Goal: Task Accomplishment & Management: Use online tool/utility

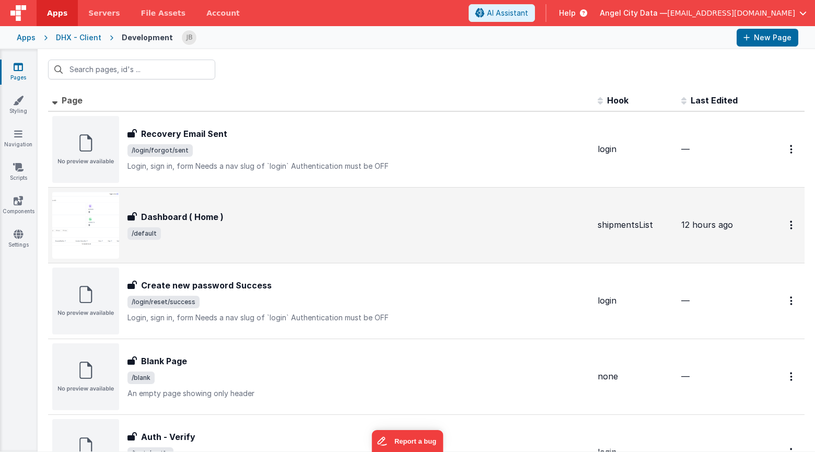
click at [148, 221] on h3 "Dashboard ( Home )" at bounding box center [182, 217] width 83 height 13
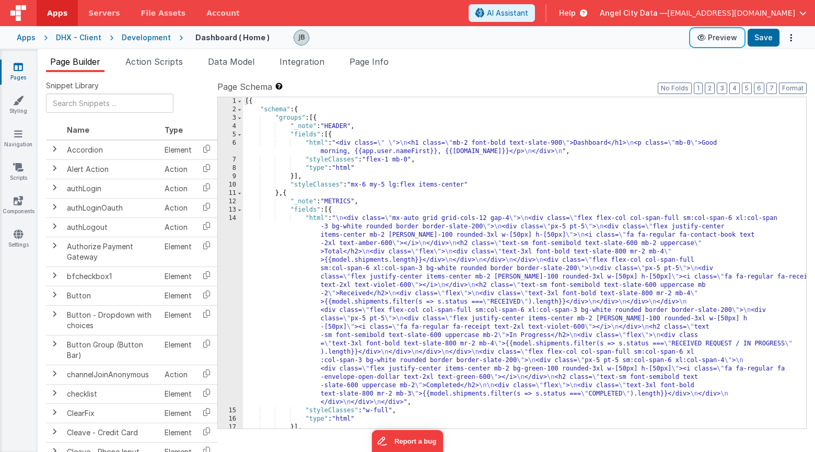
click at [701, 37] on icon at bounding box center [702, 37] width 10 height 7
click at [166, 62] on span "Action Scripts" at bounding box center [153, 61] width 57 height 10
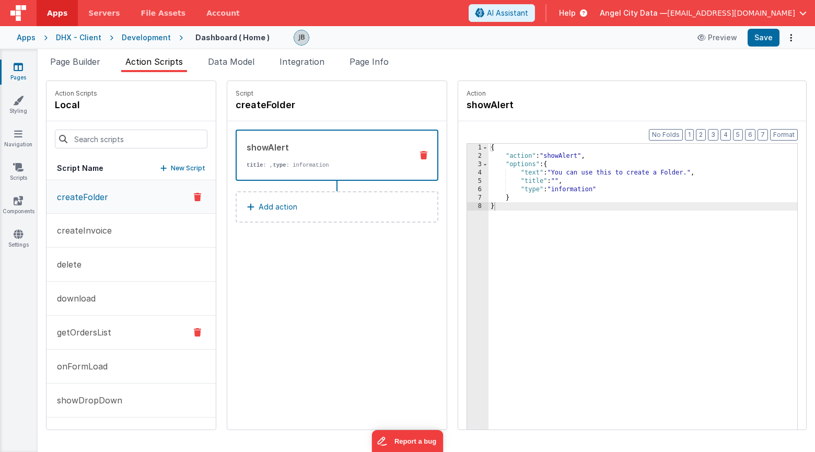
click at [108, 330] on p "getOrdersList" at bounding box center [81, 332] width 61 height 13
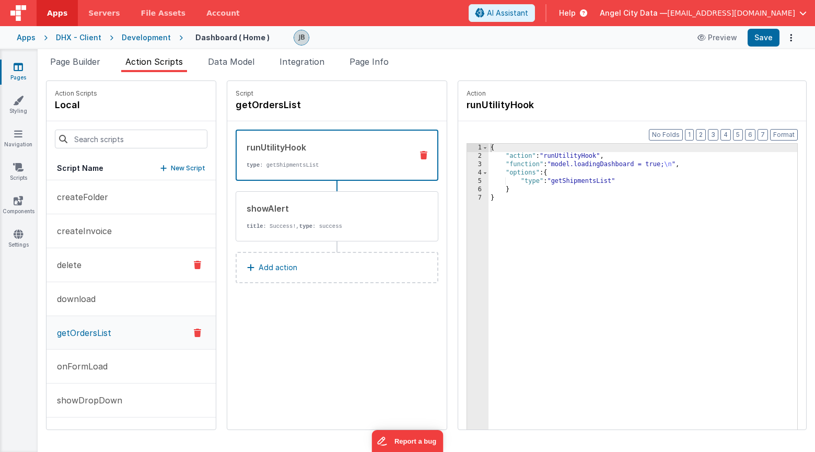
scroll to position [30, 0]
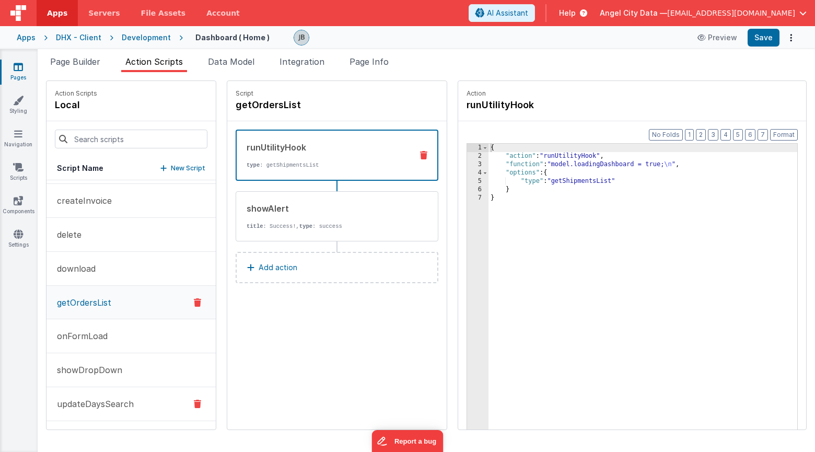
click at [104, 401] on p "updateDaysSearch" at bounding box center [92, 404] width 83 height 13
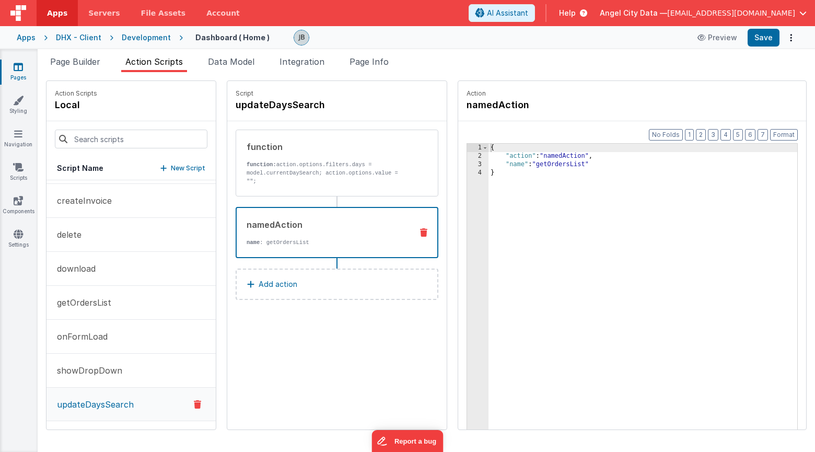
click at [245, 231] on div "namedAction name : getOrdersList" at bounding box center [320, 232] width 167 height 28
click at [98, 300] on p "getOrdersList" at bounding box center [81, 302] width 61 height 13
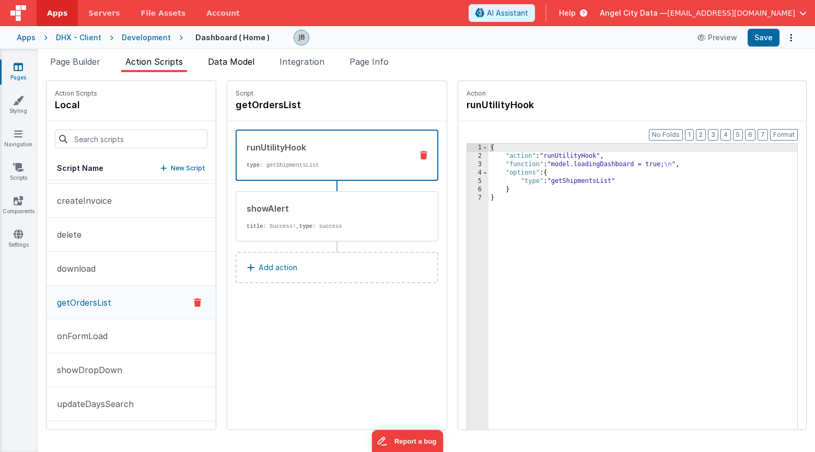
click at [224, 62] on span "Data Model" at bounding box center [231, 61] width 46 height 10
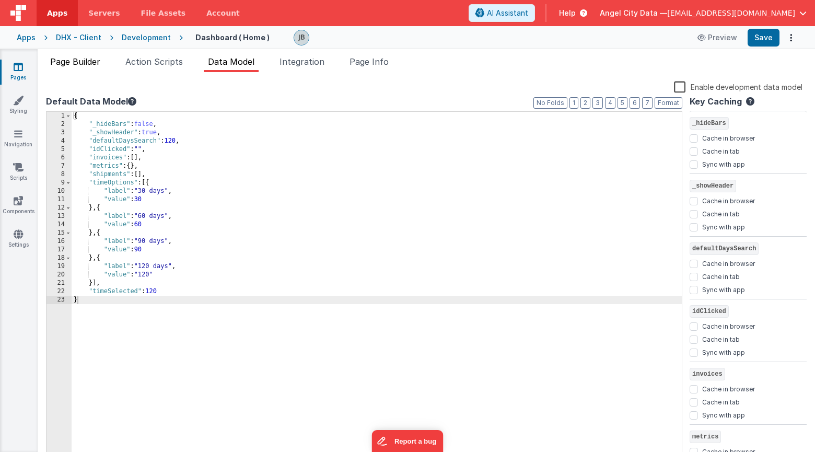
click at [67, 63] on span "Page Builder" at bounding box center [75, 61] width 50 height 10
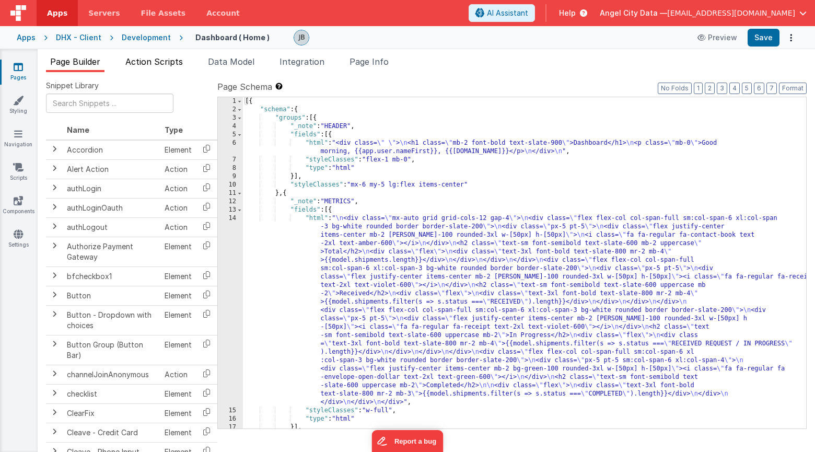
click at [147, 56] on span "Action Scripts" at bounding box center [153, 61] width 57 height 10
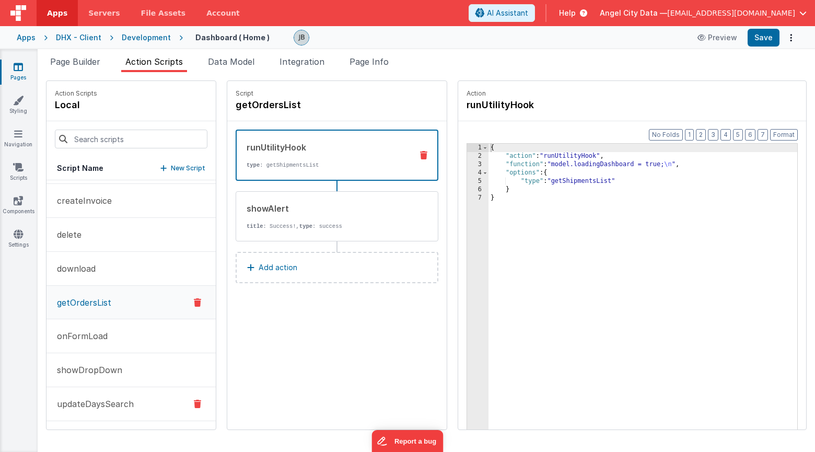
click at [95, 404] on p "updateDaysSearch" at bounding box center [92, 404] width 83 height 13
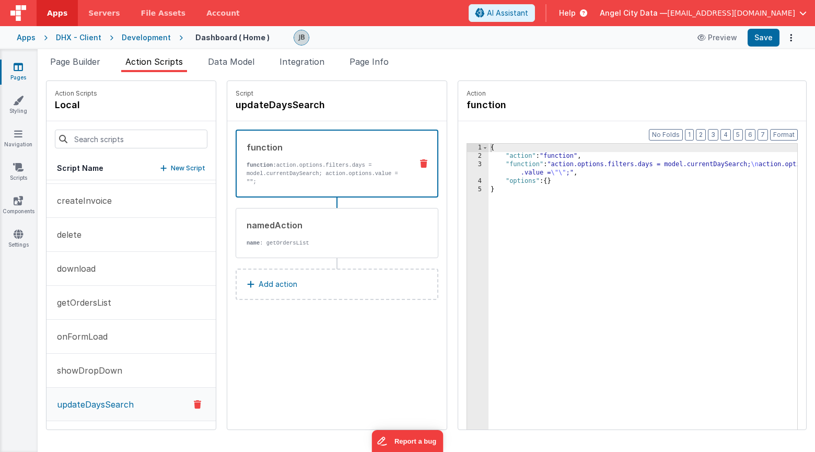
click at [467, 170] on div "3" at bounding box center [477, 168] width 21 height 17
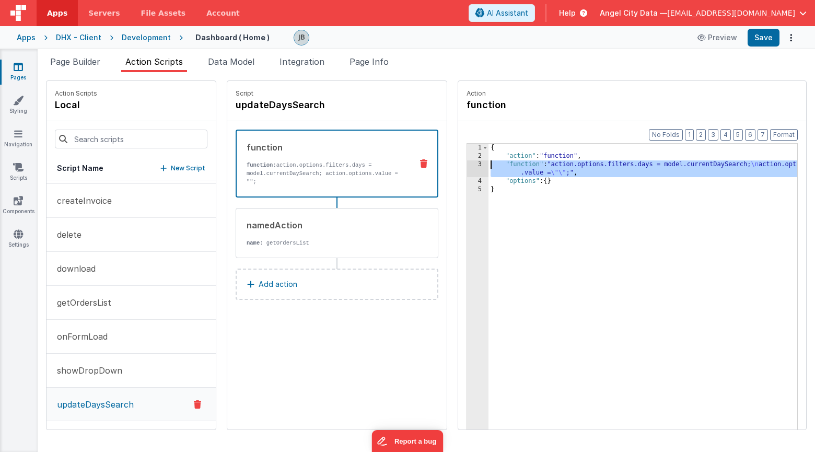
click at [467, 162] on div "3" at bounding box center [477, 168] width 21 height 17
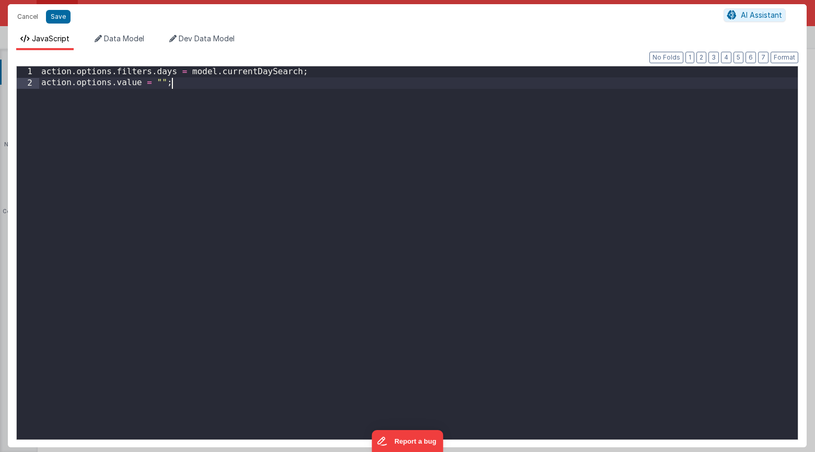
click at [332, 118] on div "action . options . filters . days = model . currentDaySearch ; action . options…" at bounding box center [418, 263] width 759 height 395
click at [193, 84] on div "action . options . filters . days = model . currentDaySearch ; action . options…" at bounding box center [418, 263] width 759 height 395
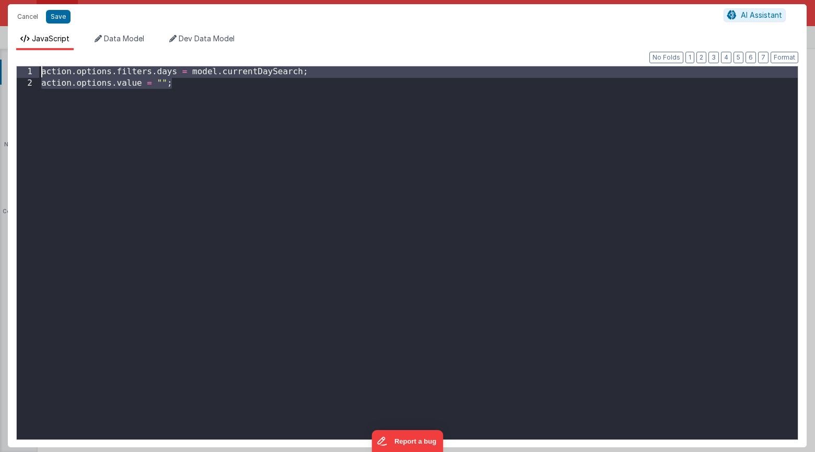
drag, startPoint x: 188, startPoint y: 89, endPoint x: 50, endPoint y: 41, distance: 146.4
click at [50, 41] on div "JavaScript Data Model Dev Data Model Format 7 6 5 4 3 2 1 No Folds 1 2 action .…" at bounding box center [407, 240] width 799 height 414
click at [32, 17] on button "Cancel" at bounding box center [27, 16] width 31 height 15
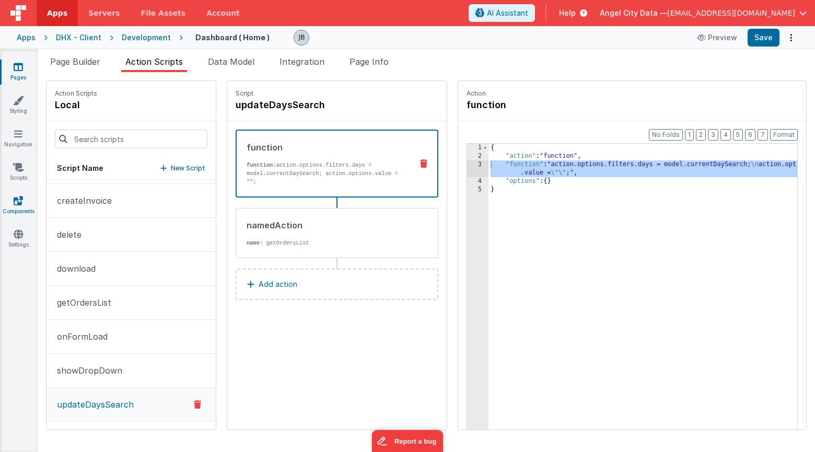
click at [16, 199] on icon at bounding box center [18, 200] width 9 height 10
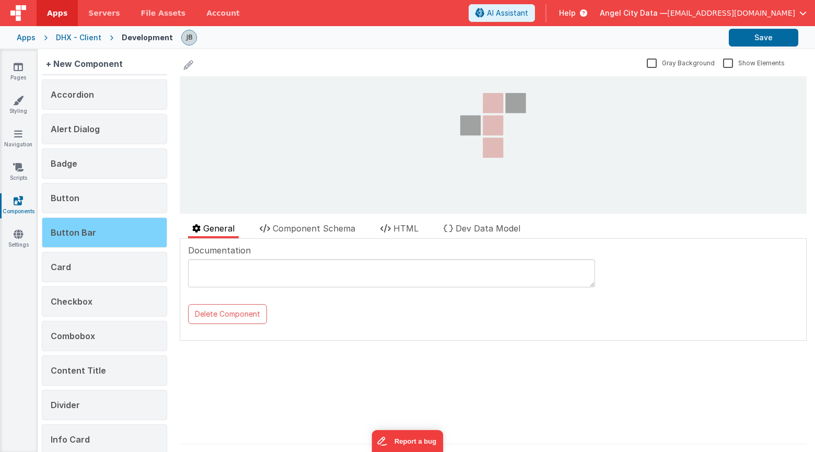
click at [80, 228] on span "Button Bar" at bounding box center [73, 232] width 45 height 10
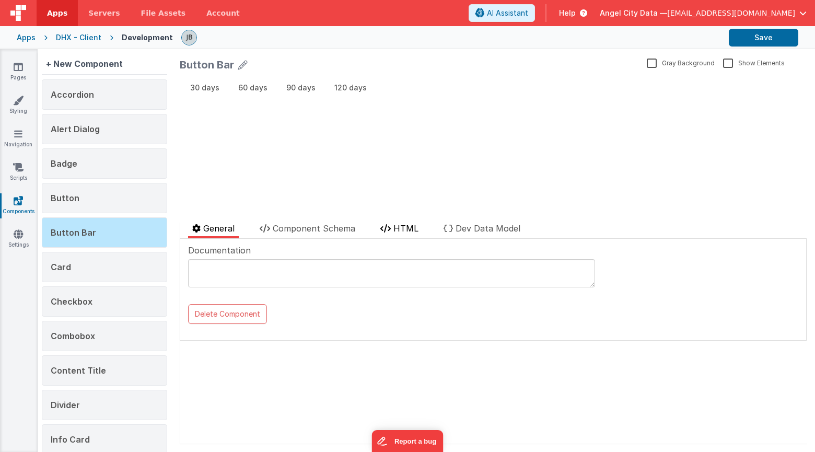
click at [418, 225] on span "HTML" at bounding box center [405, 228] width 25 height 10
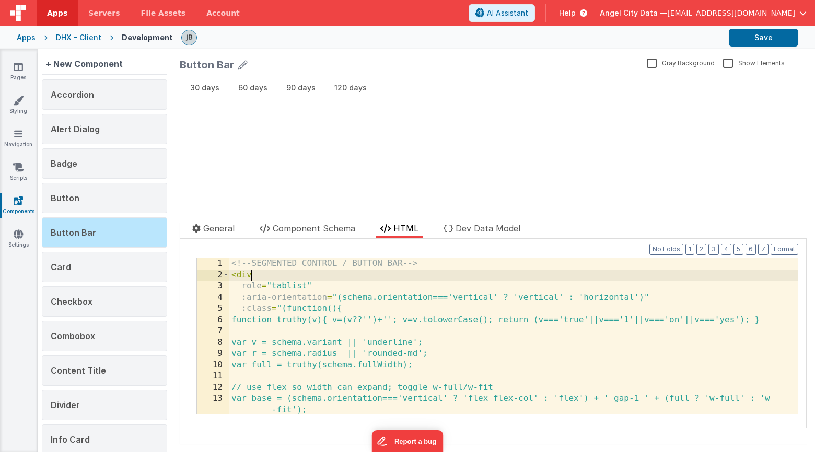
click at [257, 276] on div "<!-- SEGMENTED CONTROL / BUTTON BAR --> < div role = "tablist" :aria-orientatio…" at bounding box center [513, 347] width 568 height 178
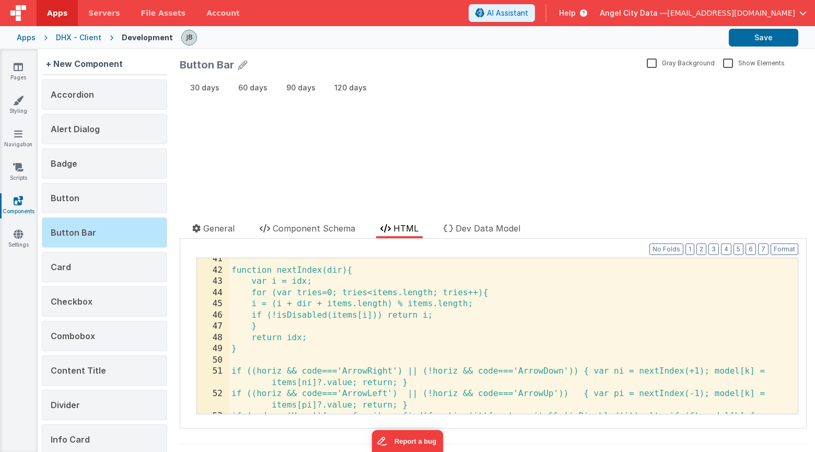
scroll to position [506, 0]
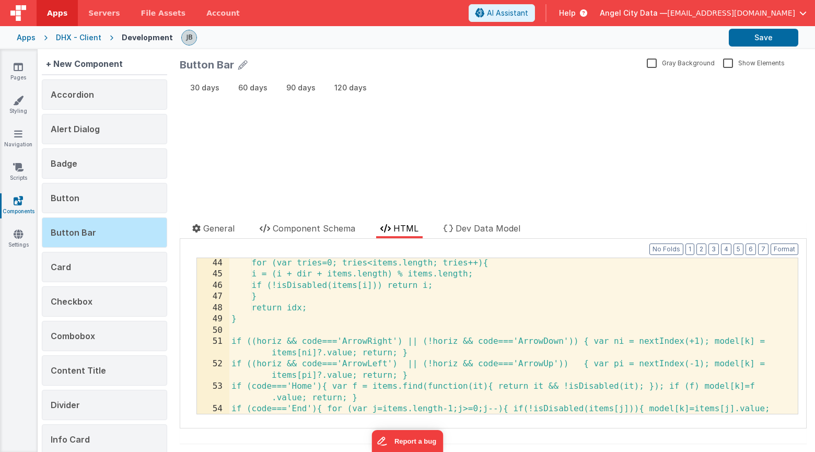
click at [340, 307] on div "for (var tries=0; tries<items.length; tries++){ i = (i + dir + items.length) % …" at bounding box center [513, 353] width 568 height 190
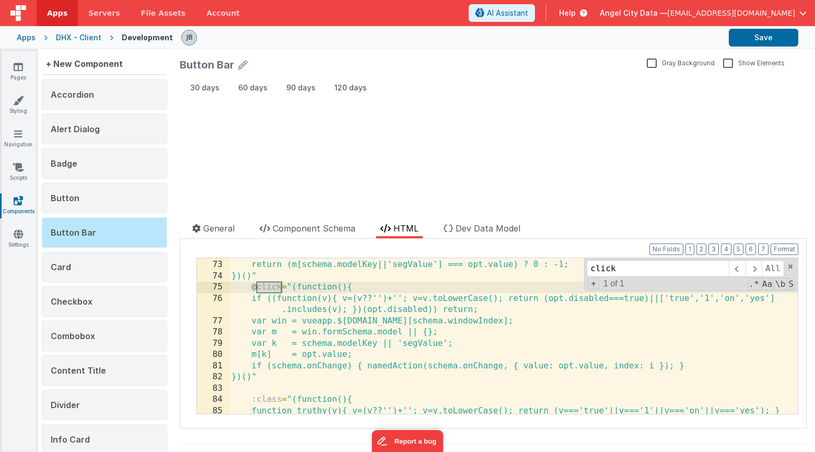
scroll to position [940, 0]
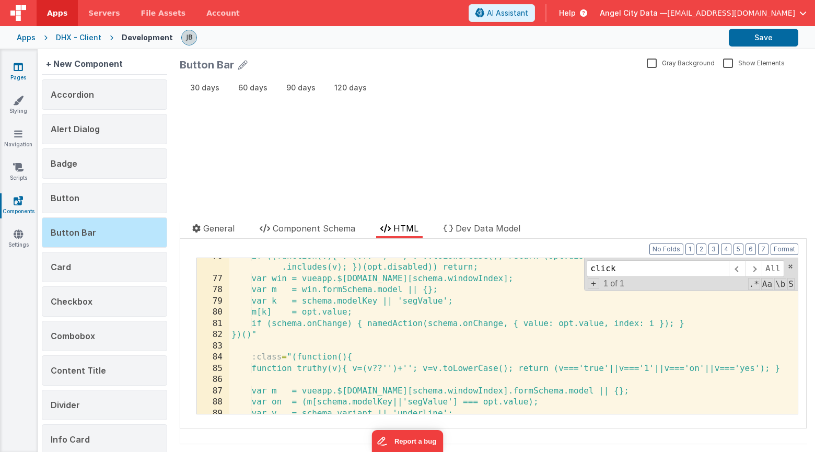
type input "click"
click at [20, 73] on link "Pages" at bounding box center [18, 72] width 38 height 21
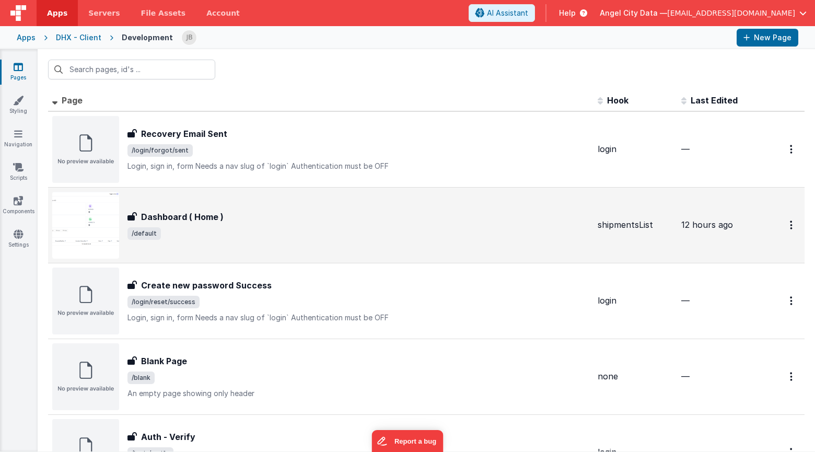
click at [168, 211] on h3 "Dashboard ( Home )" at bounding box center [182, 217] width 83 height 13
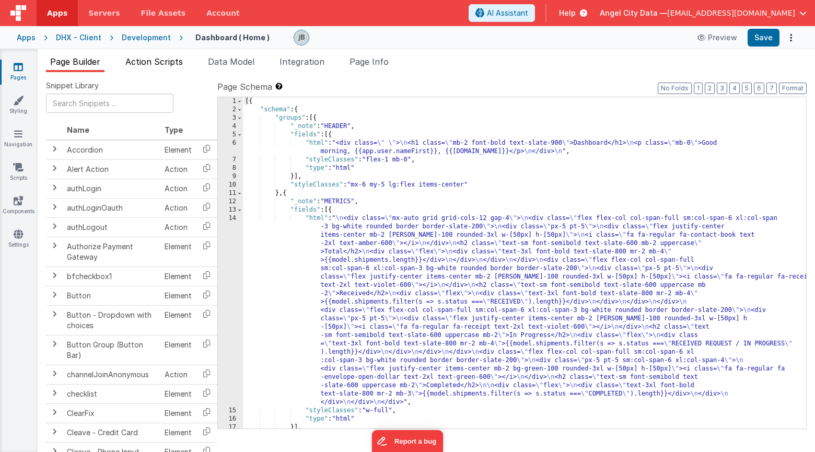
click at [171, 64] on span "Action Scripts" at bounding box center [153, 61] width 57 height 10
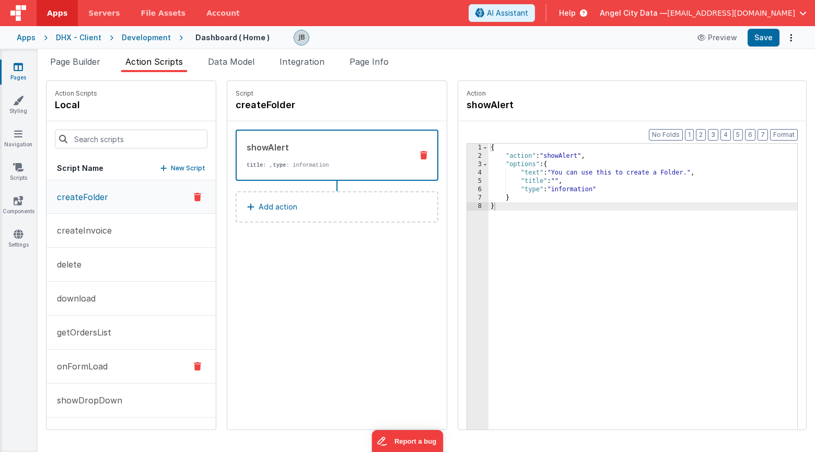
scroll to position [30, 0]
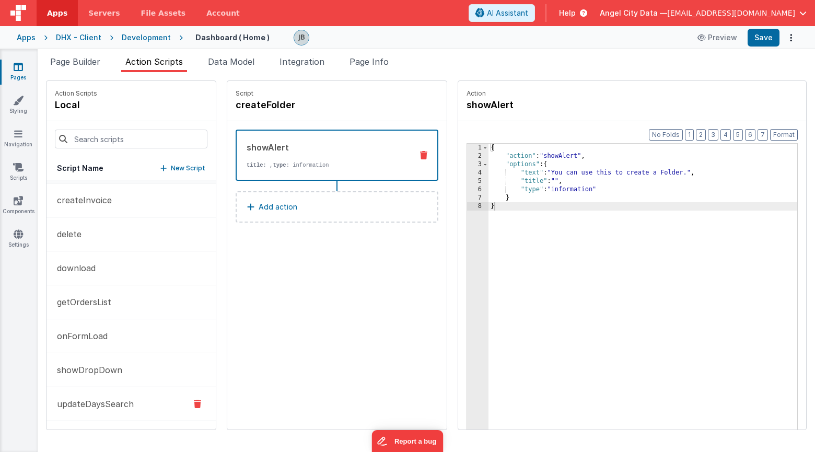
click at [101, 406] on p "updateDaysSearch" at bounding box center [92, 404] width 83 height 13
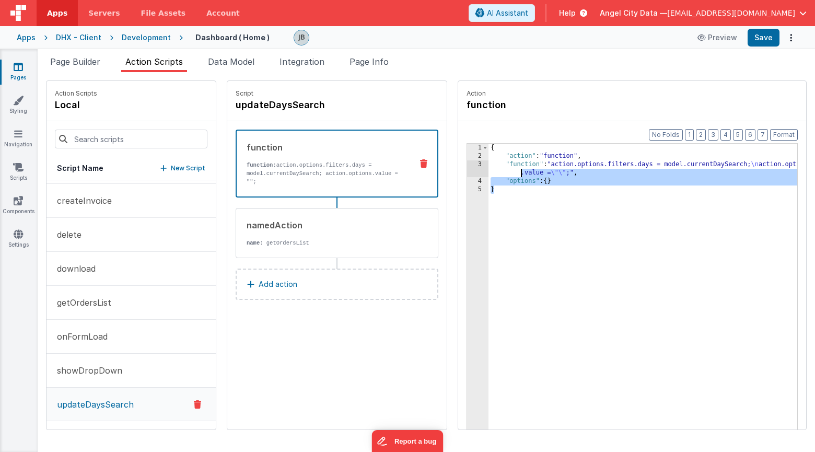
drag, startPoint x: 480, startPoint y: 199, endPoint x: 462, endPoint y: 155, distance: 46.9
click at [488, 155] on div "{ "action" : "function" , "function" : "action.options.filters.days = model.cur…" at bounding box center [658, 311] width 340 height 335
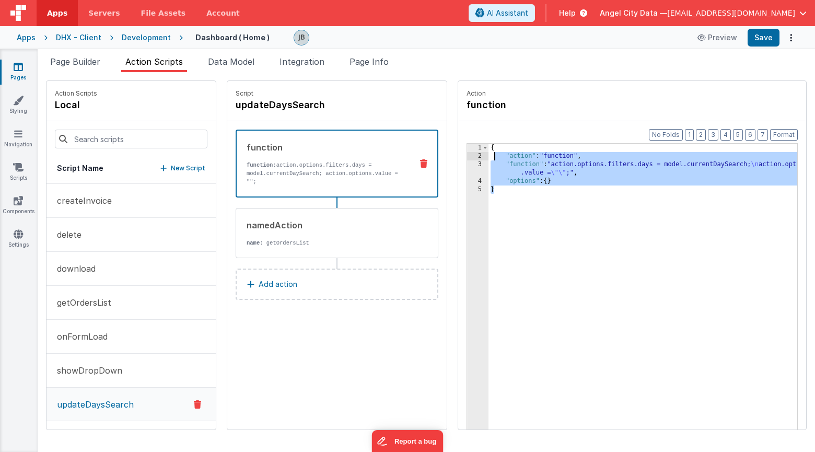
click at [467, 164] on div "3" at bounding box center [477, 168] width 21 height 17
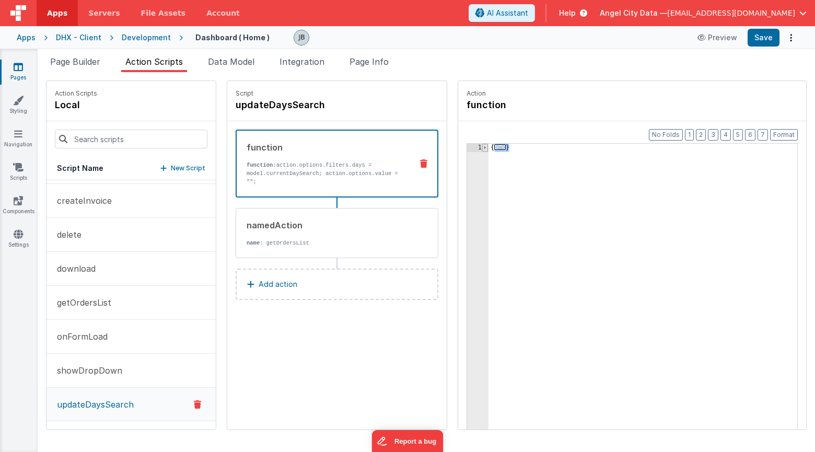
click at [482, 147] on span at bounding box center [485, 148] width 6 height 8
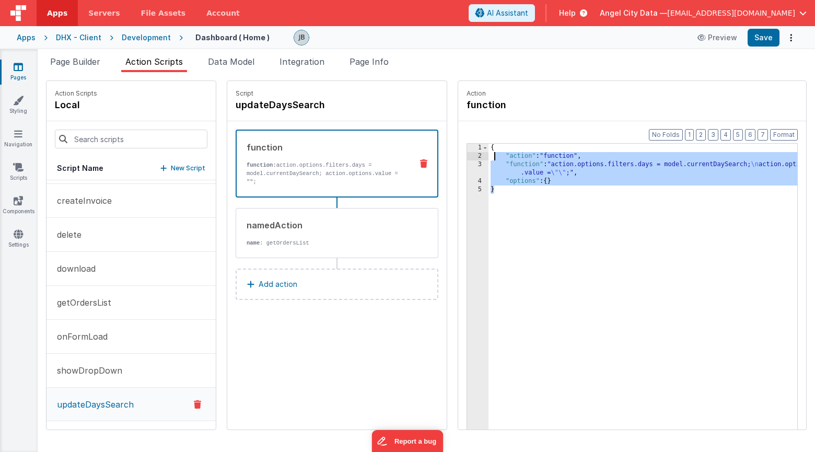
click at [467, 165] on div "3" at bounding box center [477, 168] width 21 height 17
click at [467, 158] on div "2" at bounding box center [477, 156] width 21 height 8
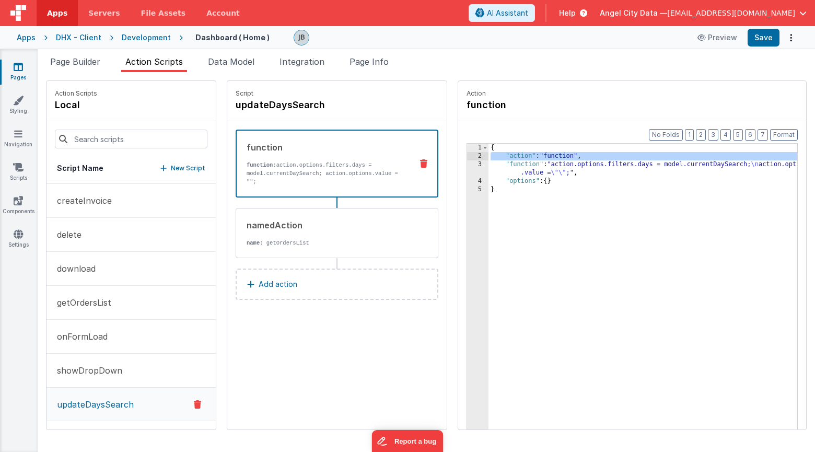
click at [467, 167] on div "3" at bounding box center [477, 168] width 21 height 17
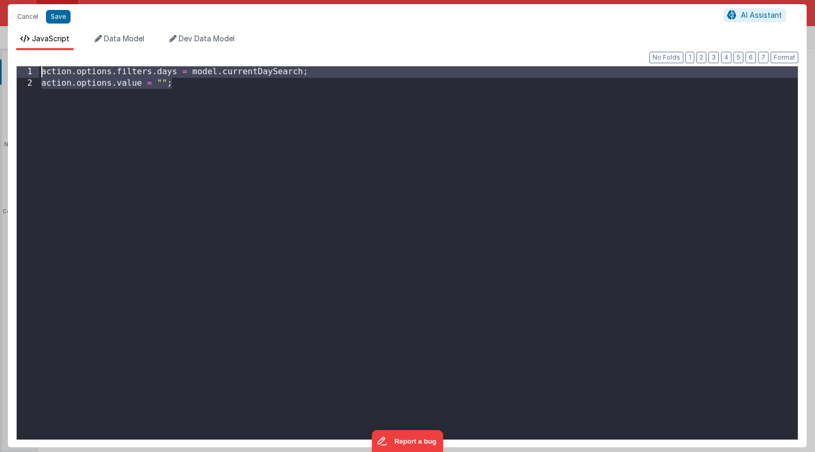
drag, startPoint x: 347, startPoint y: 190, endPoint x: 94, endPoint y: -34, distance: 339.0
click at [94, 0] on html "Cancel Save AI Assistant JavaScript Data Model Dev Data Model Format 7 6 5 4 3 …" at bounding box center [407, 226] width 815 height 452
click at [252, 220] on div "action . options . filters . days = model . currentDaySearch ; action . options…" at bounding box center [418, 263] width 759 height 395
drag, startPoint x: 185, startPoint y: 112, endPoint x: 0, endPoint y: 14, distance: 209.4
click at [0, 14] on div "Cancel Save AI Assistant JavaScript Data Model Dev Data Model Format 7 6 5 4 3 …" at bounding box center [407, 226] width 815 height 452
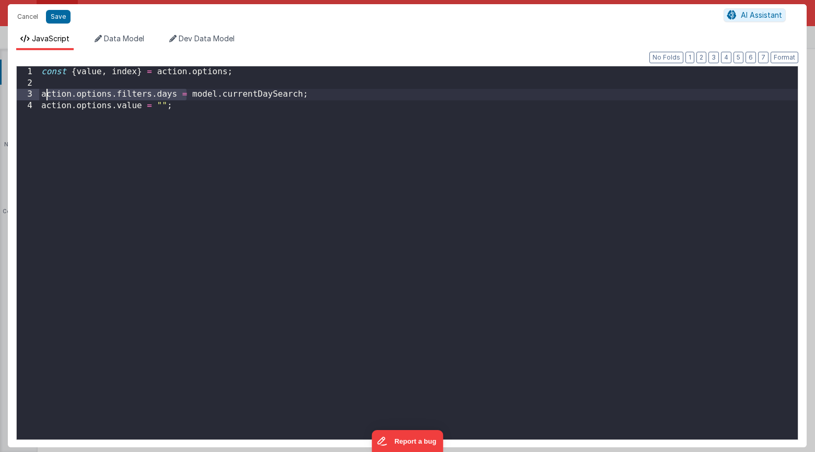
drag, startPoint x: 188, startPoint y: 96, endPoint x: 36, endPoint y: 94, distance: 152.0
click at [36, 94] on div "1 2 3 4 const { value , index } = action . options ; action . options . filters…" at bounding box center [407, 253] width 782 height 374
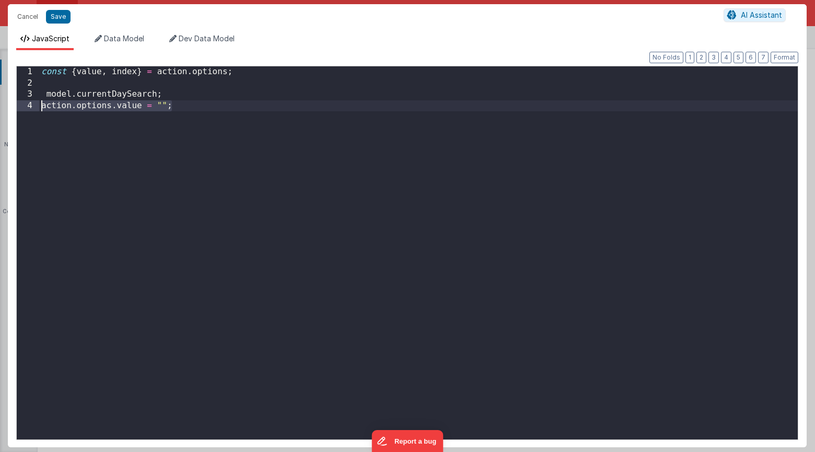
drag, startPoint x: 181, startPoint y: 113, endPoint x: 20, endPoint y: 106, distance: 161.6
click at [20, 106] on div "1 2 3 4 const { value , index } = action . options ; model . currentDaySearch ;…" at bounding box center [407, 253] width 782 height 374
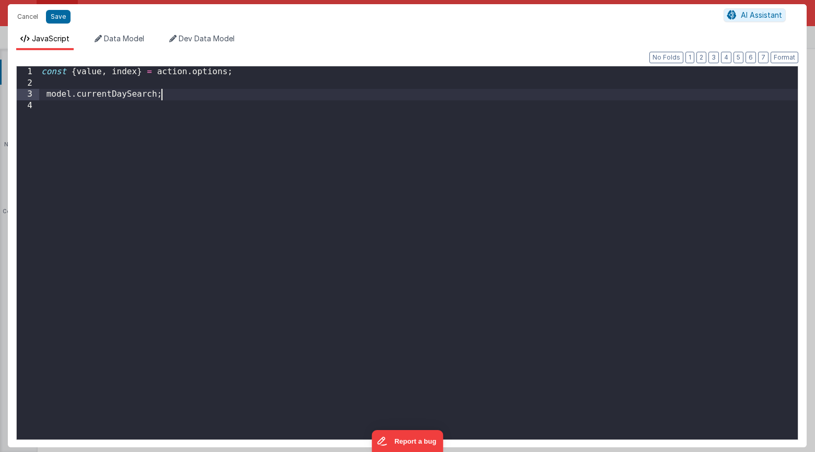
click at [175, 97] on div "const { value , index } = action . options ; model . currentDaySearch ;" at bounding box center [418, 263] width 759 height 395
click at [150, 155] on div "const { value , index } = action . options ; model . currentDaySearch = value ;" at bounding box center [418, 263] width 759 height 395
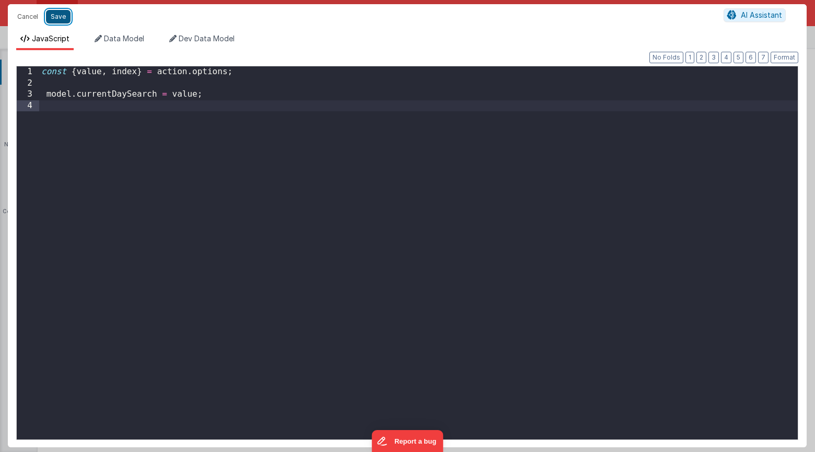
click at [62, 18] on button "Save" at bounding box center [58, 17] width 25 height 14
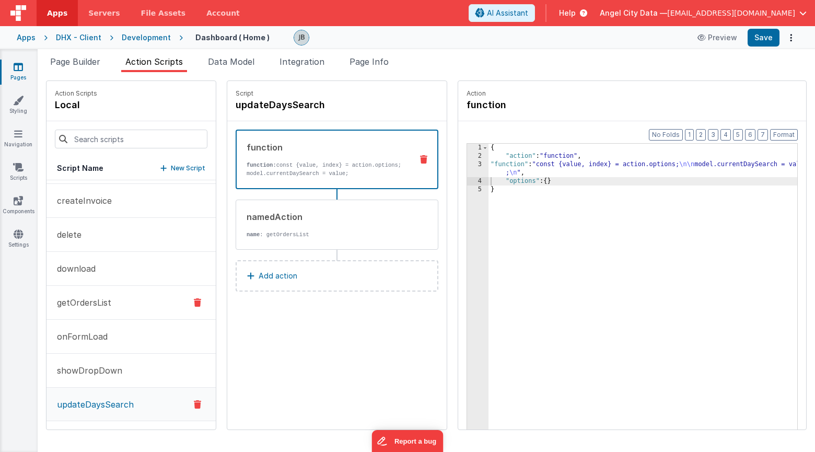
click at [98, 307] on p "getOrdersList" at bounding box center [81, 302] width 61 height 13
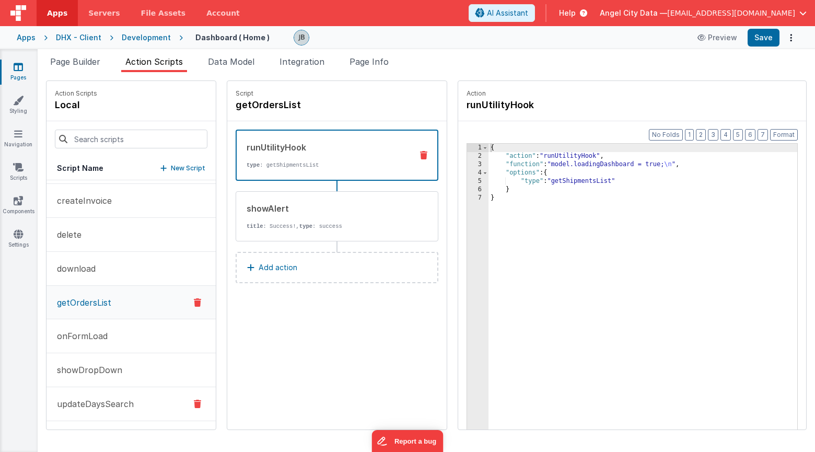
click at [121, 399] on p "updateDaysSearch" at bounding box center [92, 404] width 83 height 13
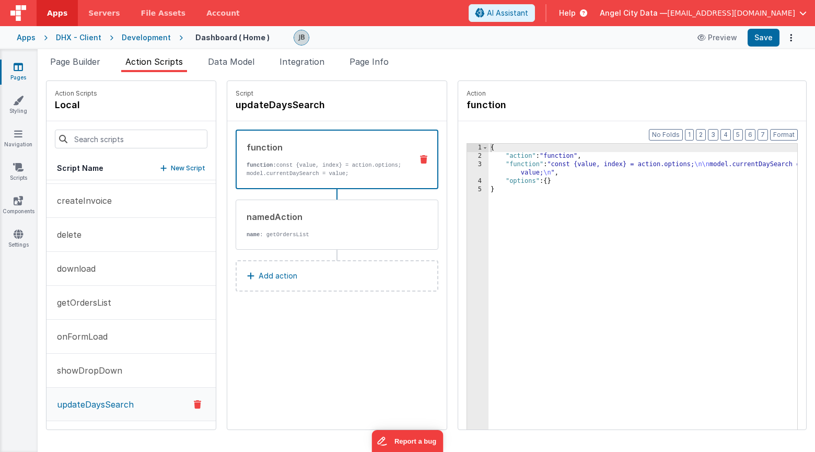
click at [467, 166] on div "3" at bounding box center [477, 168] width 21 height 17
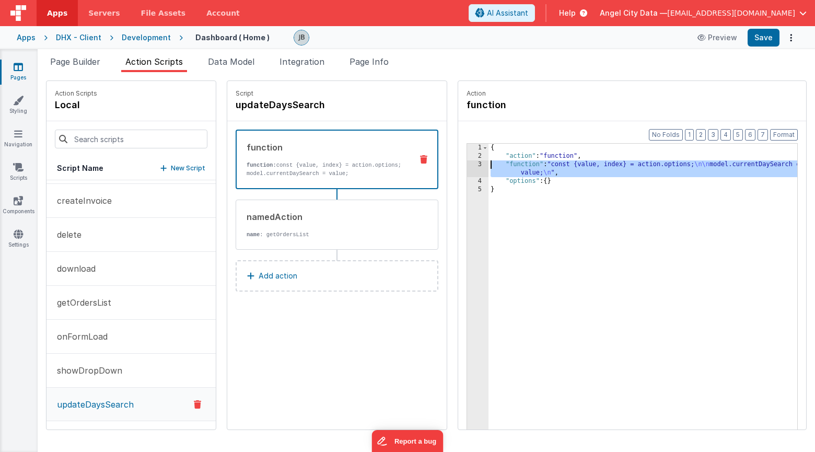
click at [467, 167] on div "3" at bounding box center [477, 168] width 21 height 17
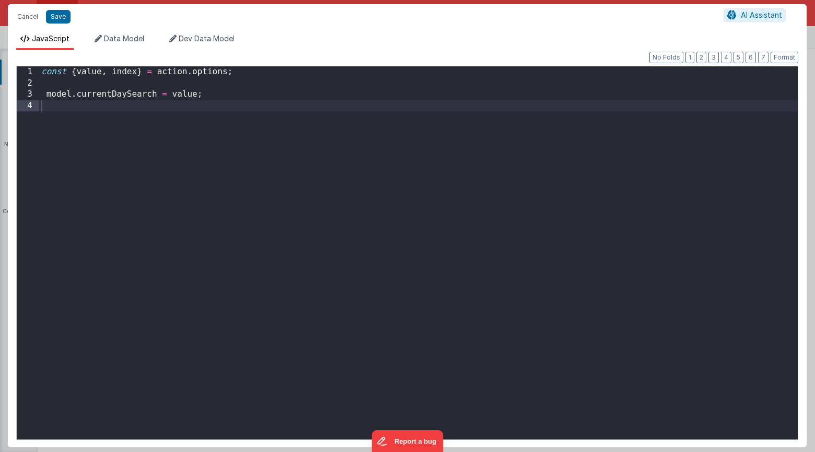
click at [263, 101] on div "const { value , index } = action . options ; model . currentDaySearch = value ;" at bounding box center [418, 263] width 759 height 395
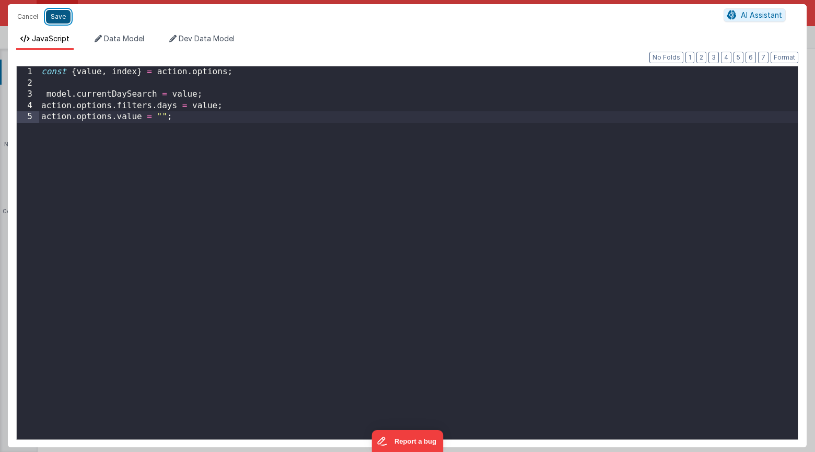
click at [61, 22] on button "Save" at bounding box center [58, 17] width 25 height 14
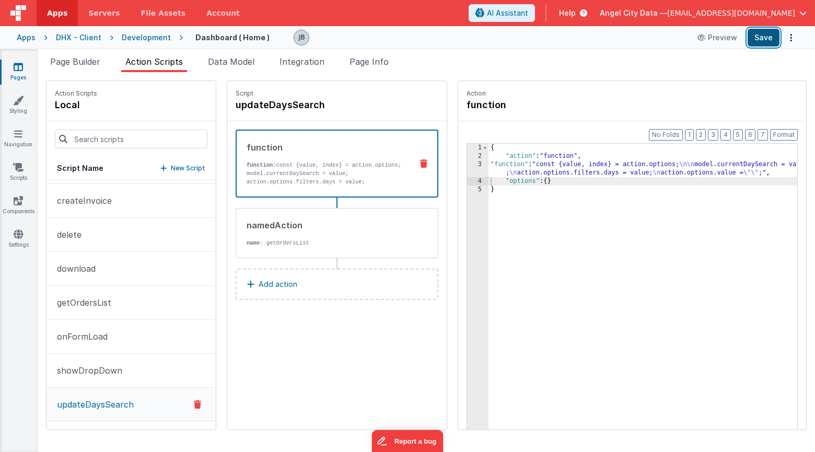
click at [768, 37] on button "Save" at bounding box center [764, 38] width 32 height 18
click at [467, 168] on div "3" at bounding box center [477, 168] width 21 height 17
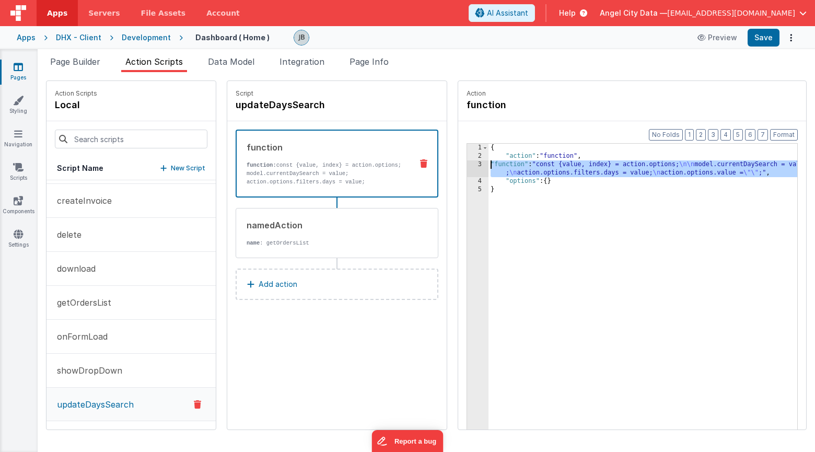
click at [467, 167] on div "3" at bounding box center [477, 168] width 21 height 17
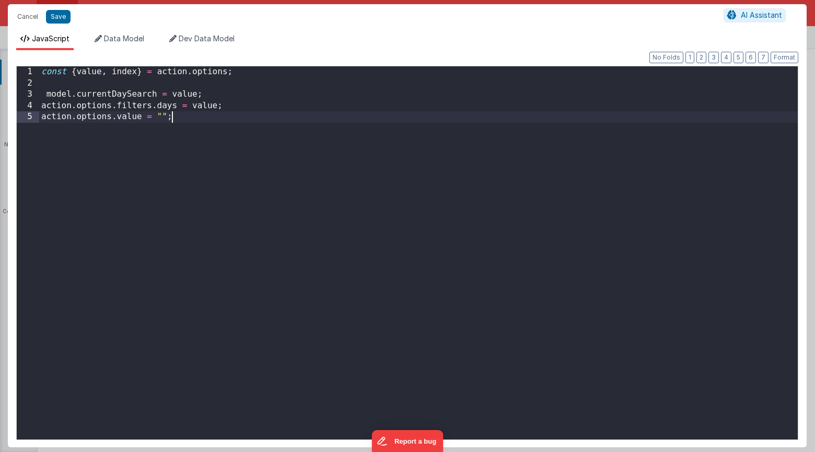
click at [376, 149] on div "const { value , index } = action . options ; model . currentDaySearch = value ;…" at bounding box center [418, 263] width 759 height 395
click at [27, 18] on button "Cancel" at bounding box center [27, 16] width 31 height 15
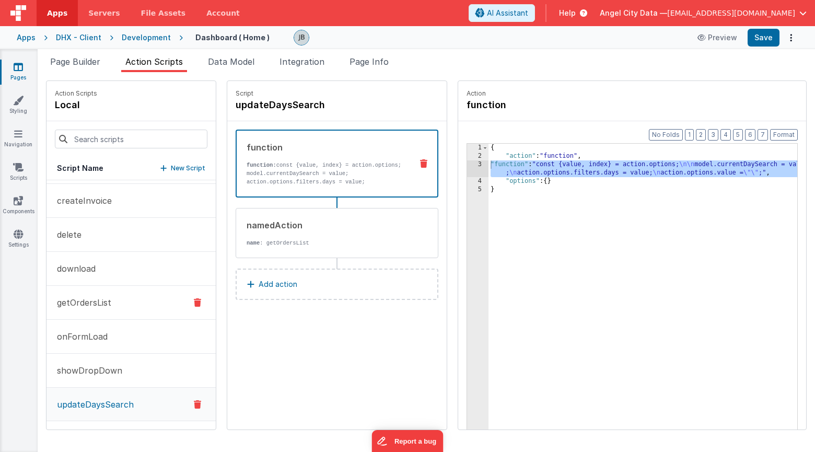
click at [98, 298] on p "getOrdersList" at bounding box center [81, 302] width 61 height 13
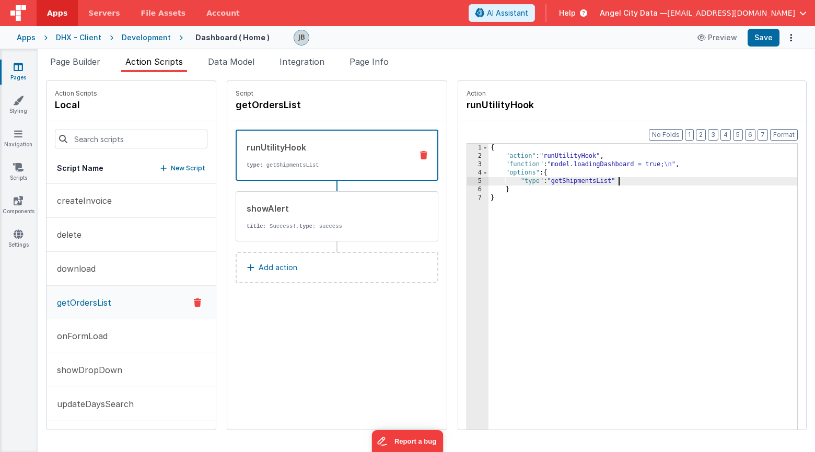
click at [596, 178] on div "{ "action" : "runUtilityHook" , "function" : "model.loadingDashboard = true; \n…" at bounding box center [658, 311] width 340 height 335
click at [565, 189] on div "{ "action" : "runUtilityHook" , "function" : "model.loadingDashboard = true; \n…" at bounding box center [658, 311] width 340 height 335
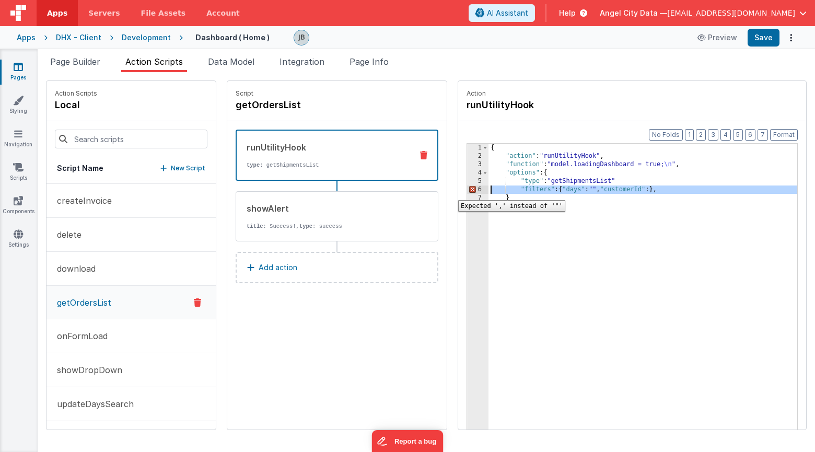
click at [467, 192] on div "6" at bounding box center [477, 189] width 21 height 8
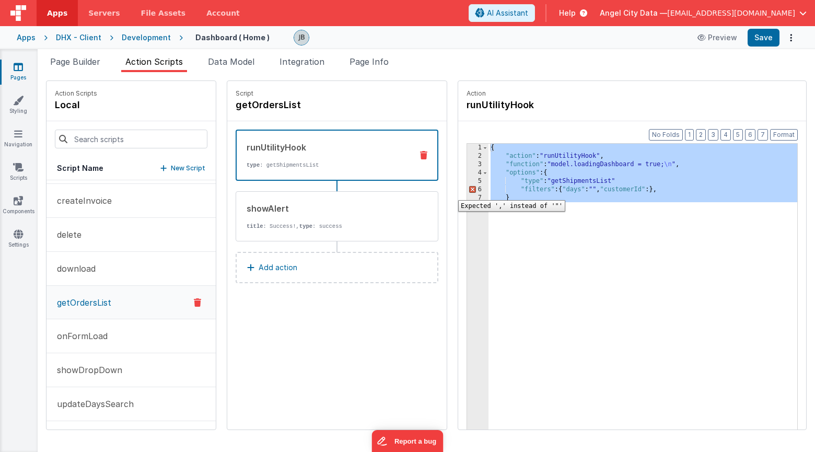
click at [467, 192] on div "6" at bounding box center [477, 189] width 21 height 8
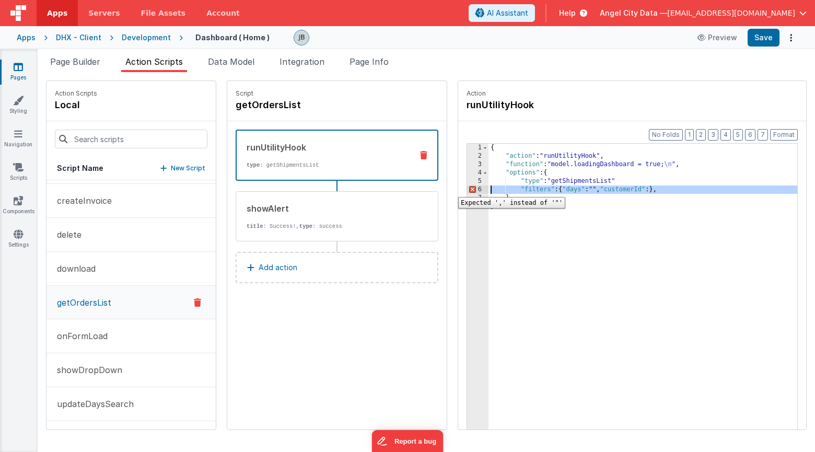
click at [467, 189] on div "6" at bounding box center [477, 189] width 21 height 8
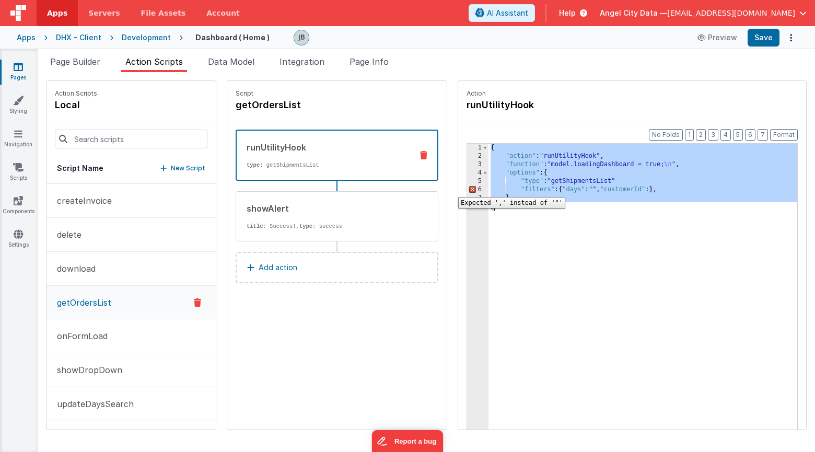
click at [467, 189] on div "6" at bounding box center [477, 189] width 21 height 8
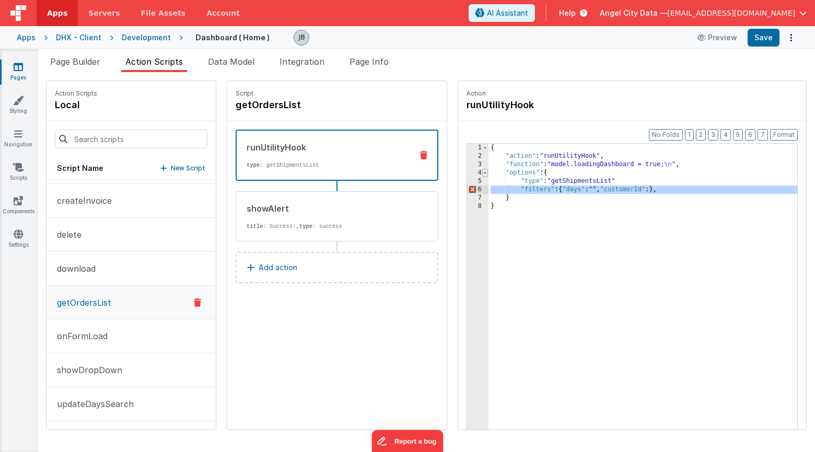
click at [482, 177] on span at bounding box center [485, 173] width 6 height 8
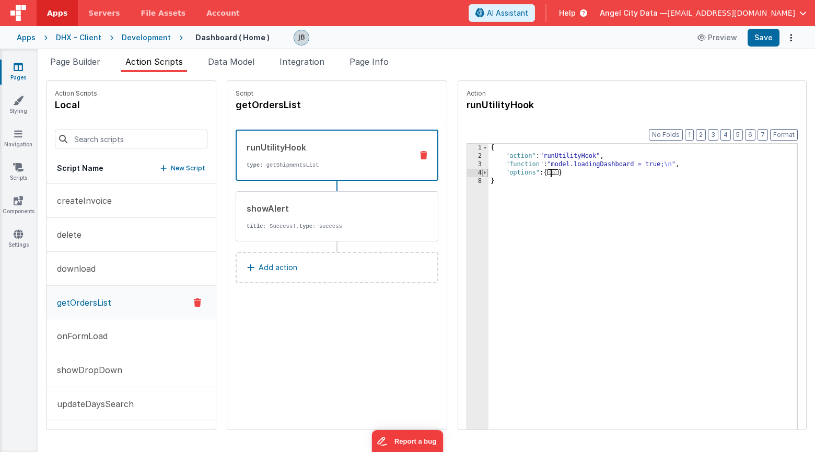
click at [482, 177] on span at bounding box center [485, 173] width 6 height 8
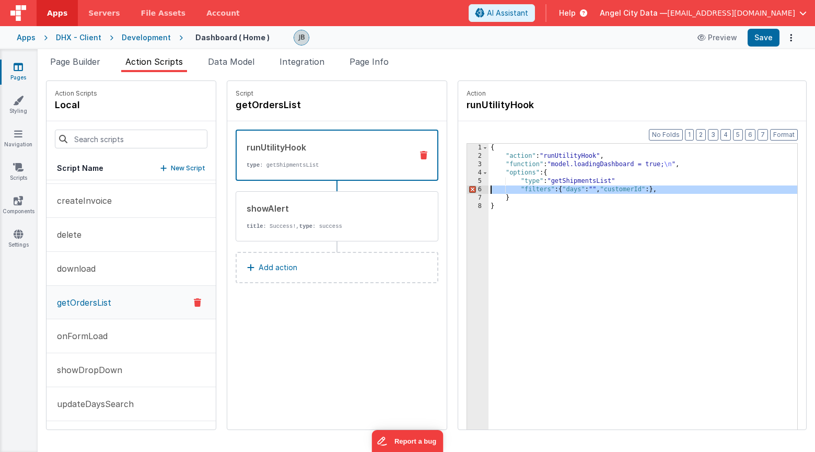
click at [619, 191] on div "{ "action" : "runUtilityHook" , "function" : "model.loadingDashboard = true; \n…" at bounding box center [658, 311] width 340 height 335
click at [591, 190] on div "{ "action" : "runUtilityHook" , "function" : "model.loadingDashboard = true; \n…" at bounding box center [658, 311] width 340 height 335
click at [649, 190] on div "{ "action" : "runUtilityHook" , "function" : "model.loadingDashboard = true; \n…" at bounding box center [658, 311] width 340 height 335
click at [556, 218] on div "{ "action" : "runUtilityHook" , "function" : "model.loadingDashboard = true; \n…" at bounding box center [658, 311] width 340 height 335
click at [629, 189] on div "{ "action" : "runUtilityHook" , "function" : "model.loadingDashboard = true; \n…" at bounding box center [658, 311] width 340 height 335
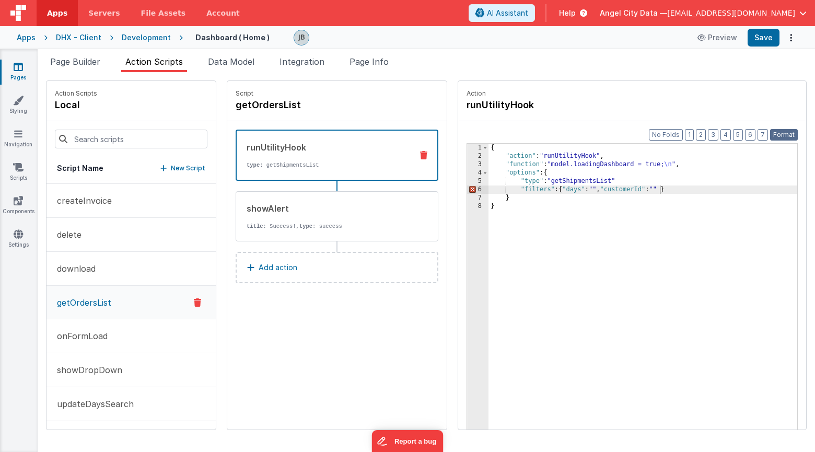
click at [776, 130] on button "Format" at bounding box center [784, 134] width 28 height 11
drag, startPoint x: 491, startPoint y: 189, endPoint x: 644, endPoint y: 193, distance: 153.7
click at [644, 193] on div "{ "action" : "runUtilityHook" , "function" : "model.loadingDashboard = true; \n…" at bounding box center [658, 311] width 340 height 335
click at [597, 181] on div "{ "action" : "runUtilityHook" , "function" : "model.loadingDashboard = true; \n…" at bounding box center [660, 311] width 336 height 335
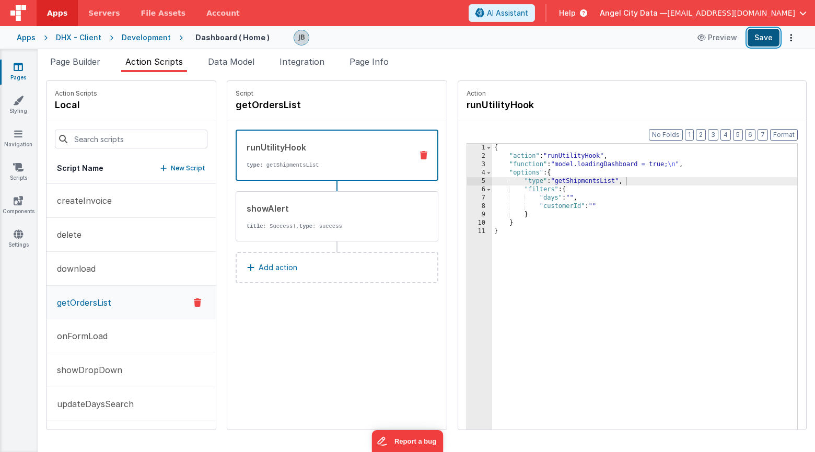
click at [754, 39] on button "Save" at bounding box center [764, 38] width 32 height 18
click at [102, 343] on button "onFormLoad" at bounding box center [130, 336] width 169 height 34
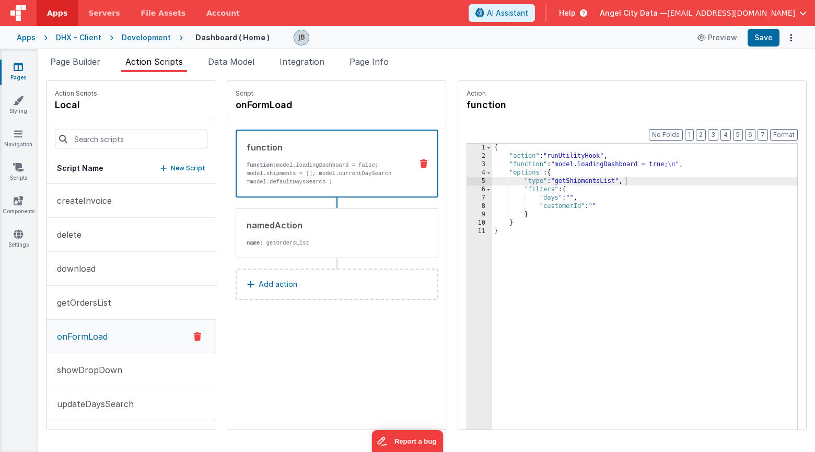
click at [269, 152] on div "function" at bounding box center [325, 147] width 157 height 13
click at [271, 167] on p "function: model.loadingDashboard = false; model.shipments = []; model.currentDa…" at bounding box center [325, 177] width 157 height 33
click at [267, 177] on p "function: model.loadingDashboard = false; model.shipments = []; model.currentDa…" at bounding box center [325, 177] width 157 height 33
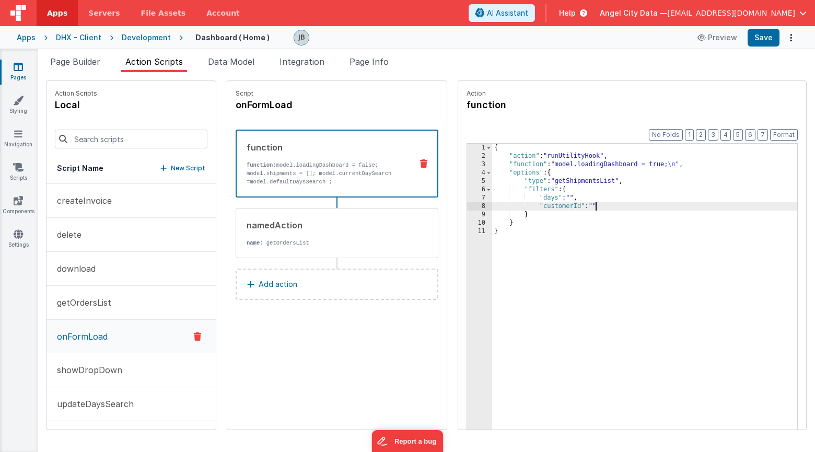
click at [564, 204] on div "{ "action" : "runUtilityHook" , "function" : "model.loadingDashboard = true; \n…" at bounding box center [660, 311] width 336 height 335
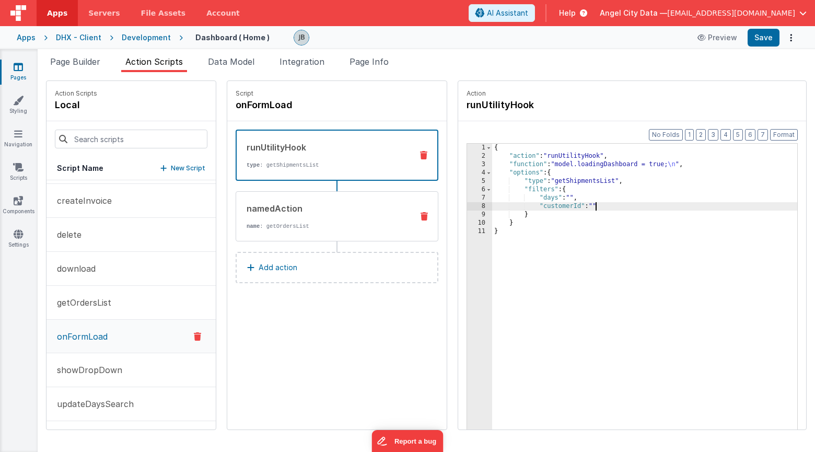
click at [312, 197] on div "namedAction name : getOrdersList" at bounding box center [337, 216] width 203 height 50
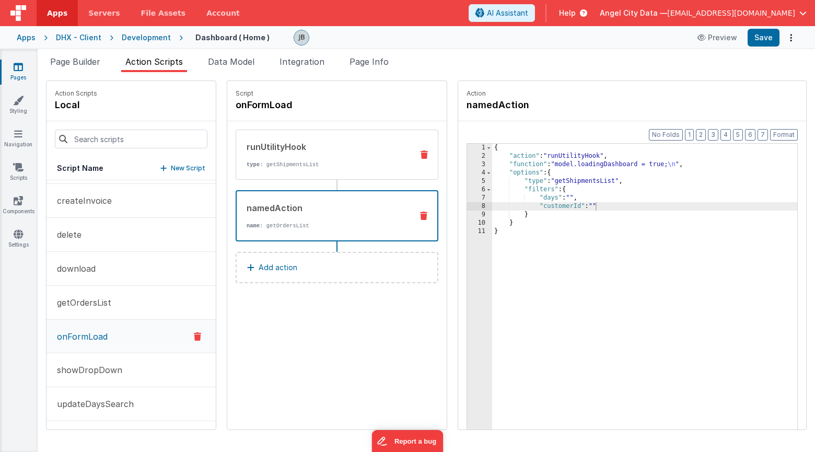
click at [297, 166] on p "type : getShipmentsList" at bounding box center [326, 164] width 158 height 8
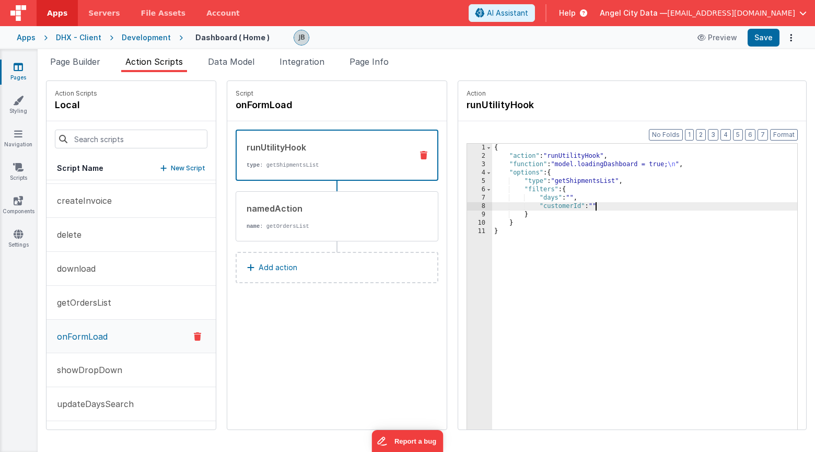
click at [467, 166] on div "3" at bounding box center [479, 164] width 25 height 8
click at [467, 163] on div "3" at bounding box center [479, 164] width 25 height 8
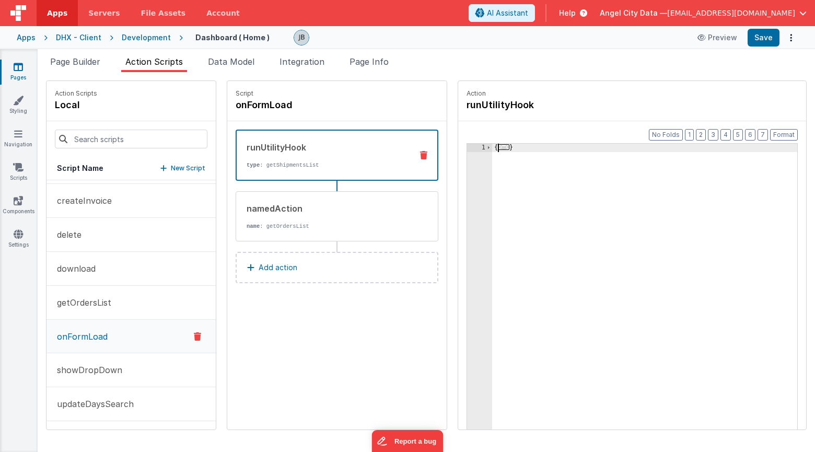
click at [467, 152] on div "1" at bounding box center [479, 148] width 25 height 8
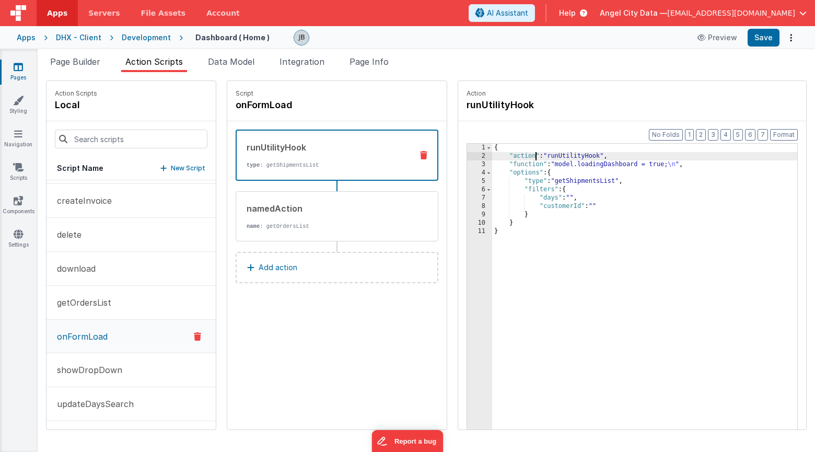
click at [505, 160] on div "{ "action" : "runUtilityHook" , "function" : "model.loadingDashboard = true; \n…" at bounding box center [660, 311] width 336 height 335
click at [503, 163] on div "{ "action" : "runUtilityHook" , "function" : "model.loadingDashboard = true; \n…" at bounding box center [660, 311] width 336 height 335
click at [467, 165] on div "3" at bounding box center [479, 164] width 25 height 8
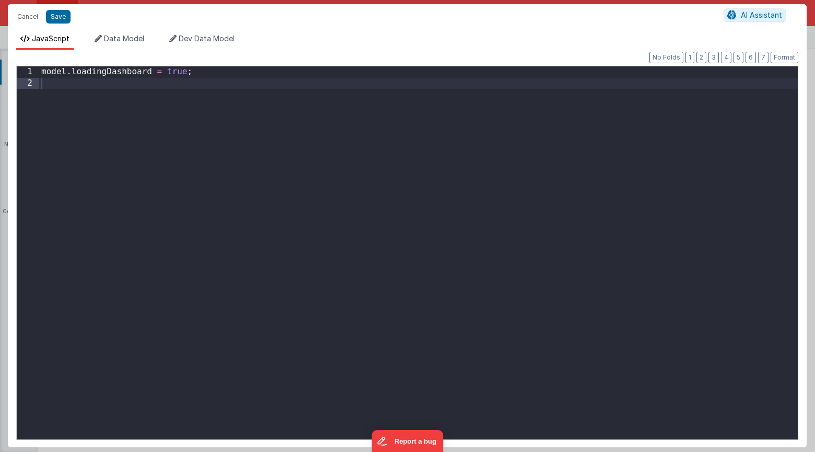
click at [454, 165] on div "Cancel Save AI Assistant JavaScript Data Model Dev Data Model Format 7 6 5 4 3 …" at bounding box center [407, 226] width 815 height 452
click at [388, 144] on div "model . loadingDashboard = true ;" at bounding box center [418, 263] width 759 height 395
click at [52, 19] on button "Save" at bounding box center [58, 17] width 25 height 14
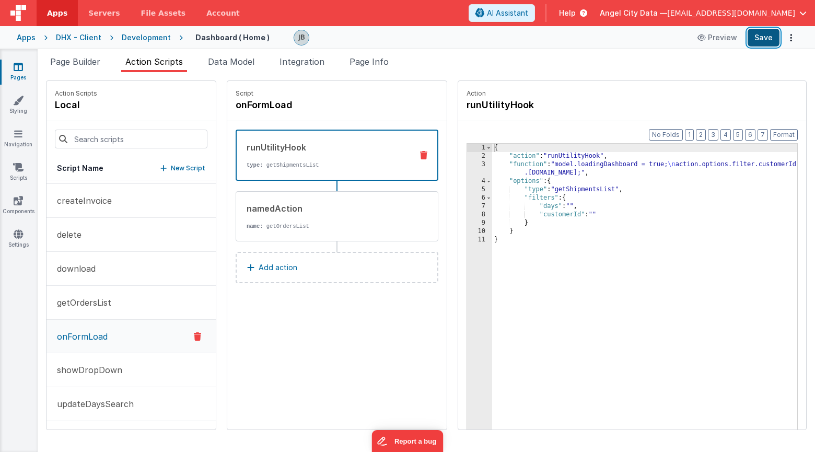
click at [762, 46] on button "Save" at bounding box center [764, 38] width 32 height 18
click at [21, 224] on div "Pages Styling Navigation Scripts Components Settings" at bounding box center [19, 250] width 38 height 403
click at [20, 235] on icon at bounding box center [18, 234] width 9 height 10
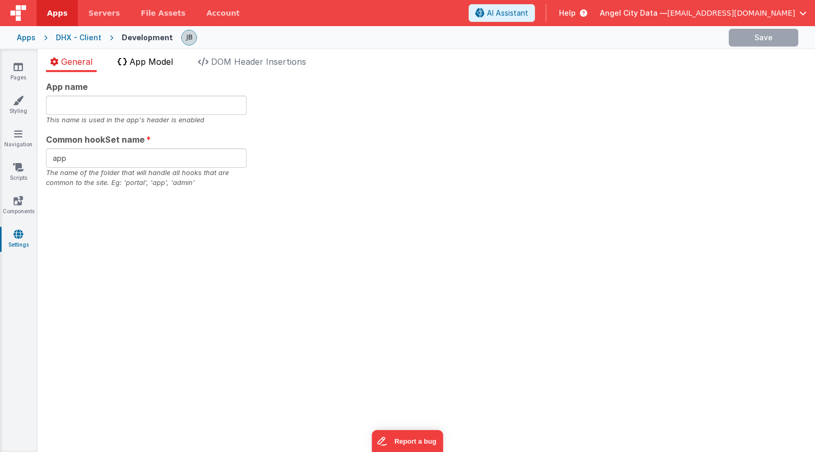
click at [167, 62] on span "App Model" at bounding box center [151, 61] width 43 height 10
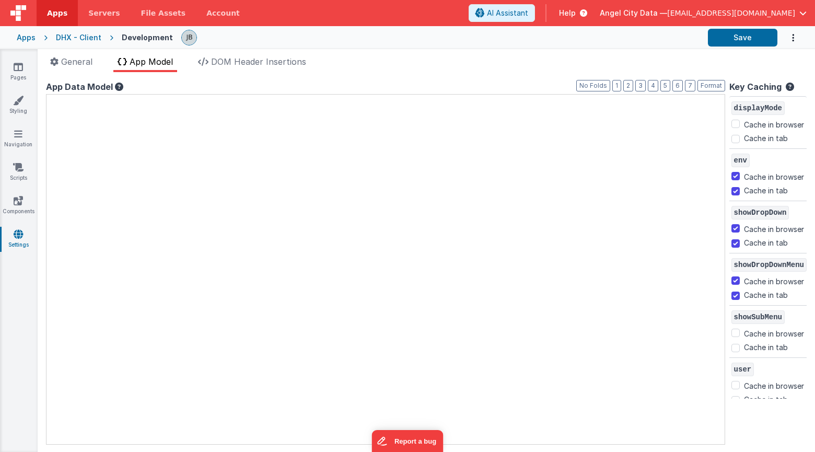
checkbox input "true"
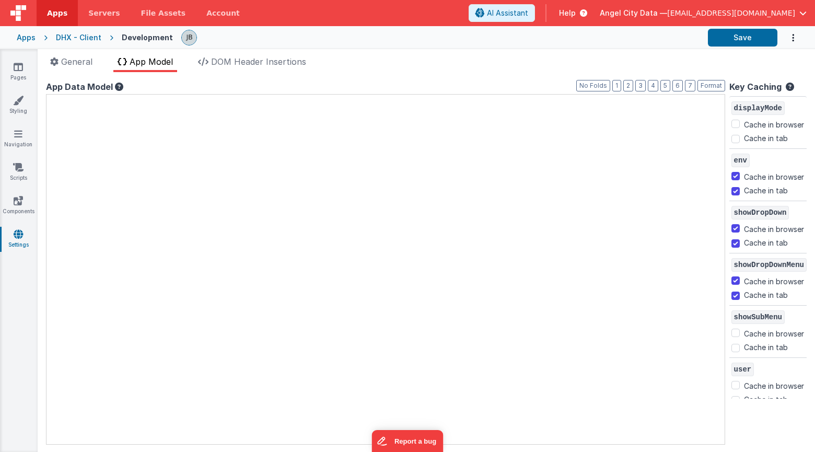
checkbox input "true"
checkbox input "false"
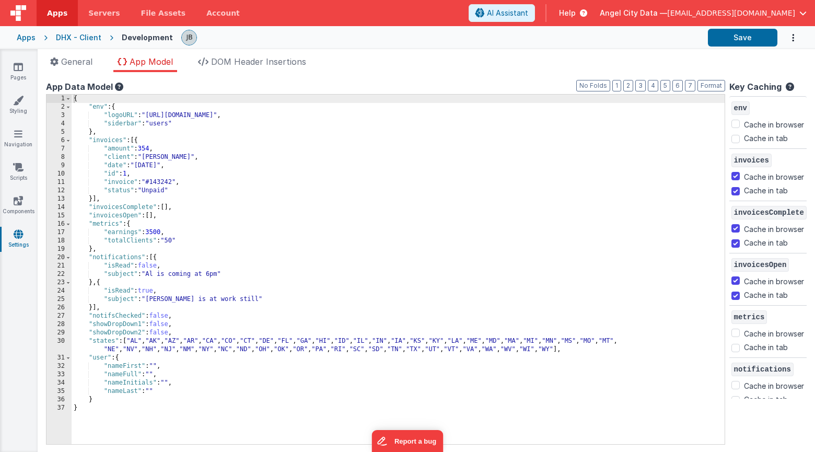
click at [162, 388] on div "{ "env" : { "logoURL" : "https://ucarecdn.com/0a6eb933-be59-42ce-9005-5b7180eff…" at bounding box center [398, 278] width 653 height 366
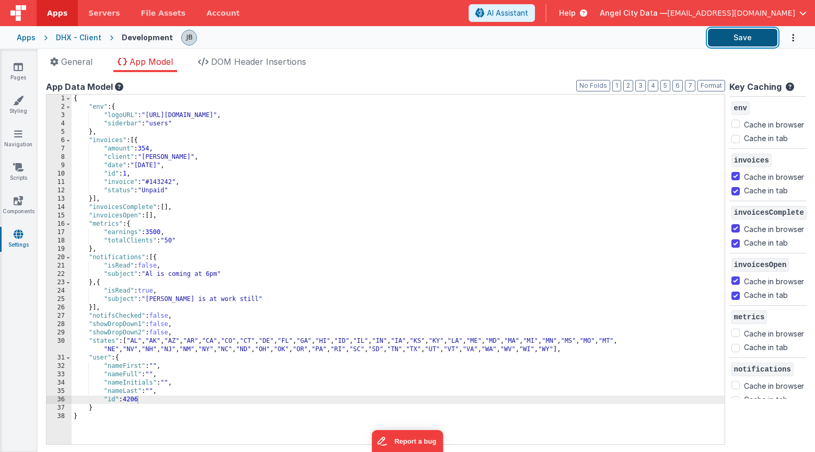
click at [728, 39] on button "Save" at bounding box center [742, 38] width 69 height 18
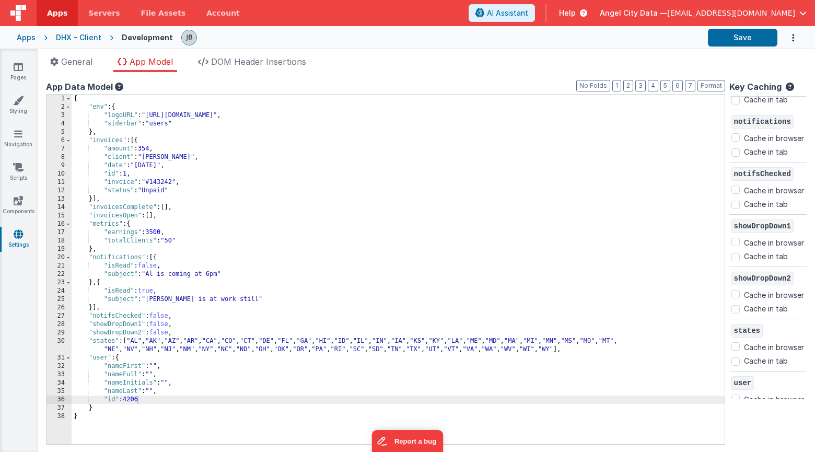
scroll to position [272, 0]
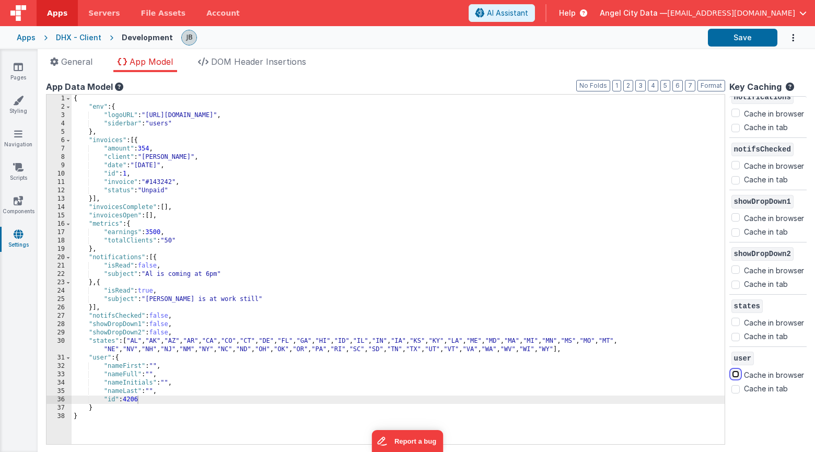
click at [736, 376] on input "Cache in browser" at bounding box center [735, 374] width 8 height 8
checkbox input "true"
click at [739, 45] on button "Save" at bounding box center [742, 38] width 69 height 18
click at [14, 76] on link "Pages" at bounding box center [18, 72] width 38 height 21
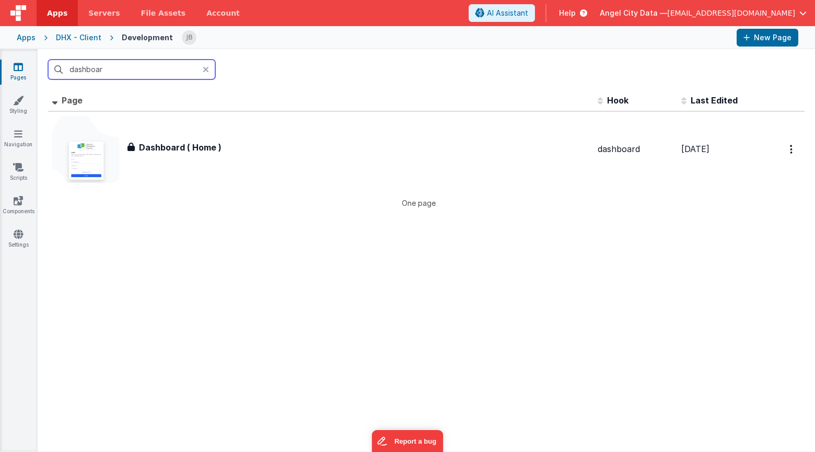
type input "dashboar"
click at [72, 41] on div "DHX - Client" at bounding box center [78, 37] width 45 height 10
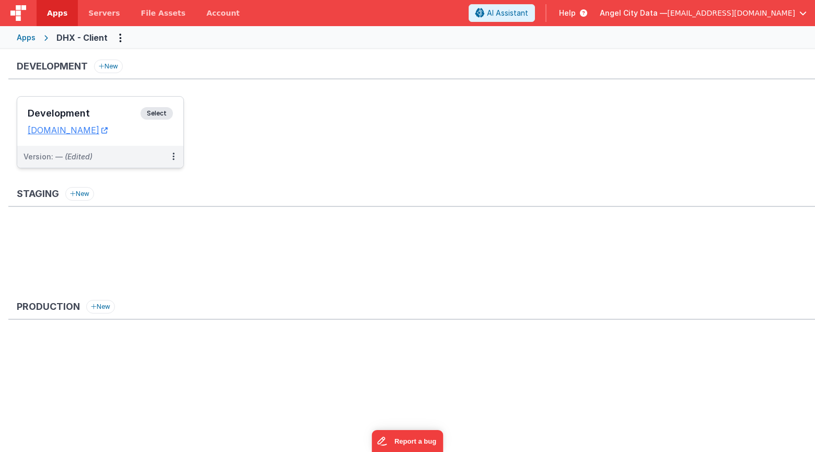
click at [120, 106] on div "Development Select URLs dhxclient.fmbetterforms.com" at bounding box center [100, 121] width 166 height 49
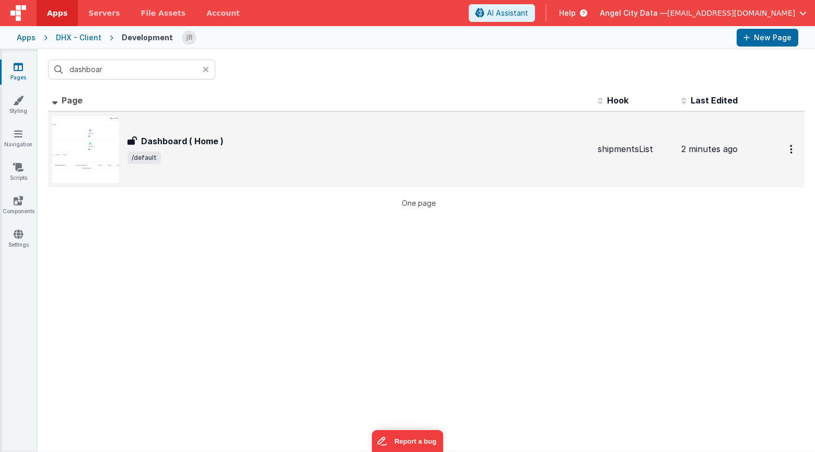
click at [162, 134] on div "Dashboard ( Home ) Dashboard ( Home ) /default" at bounding box center [320, 149] width 537 height 67
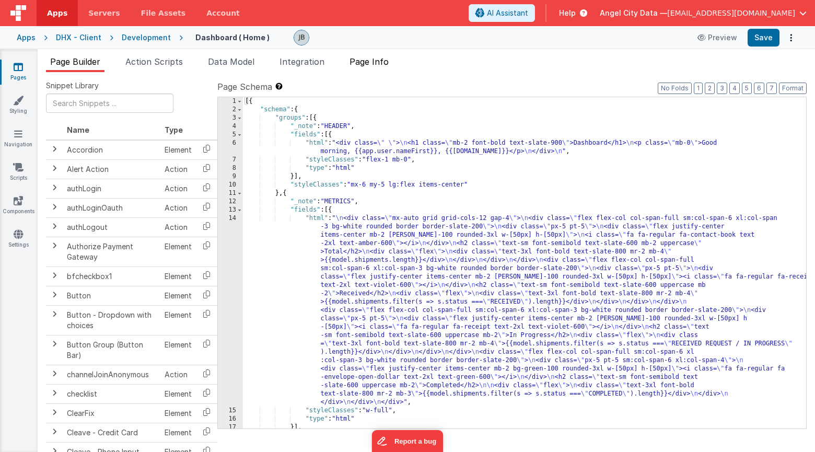
click at [367, 61] on span "Page Info" at bounding box center [369, 61] width 39 height 10
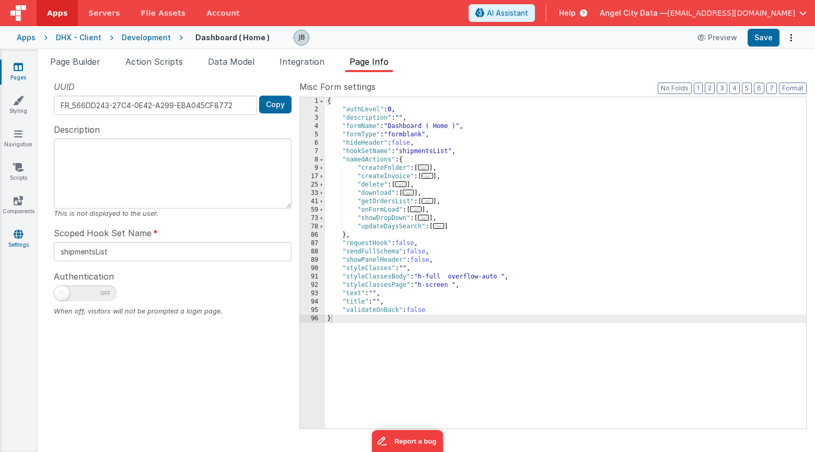
click at [18, 232] on icon at bounding box center [18, 234] width 9 height 10
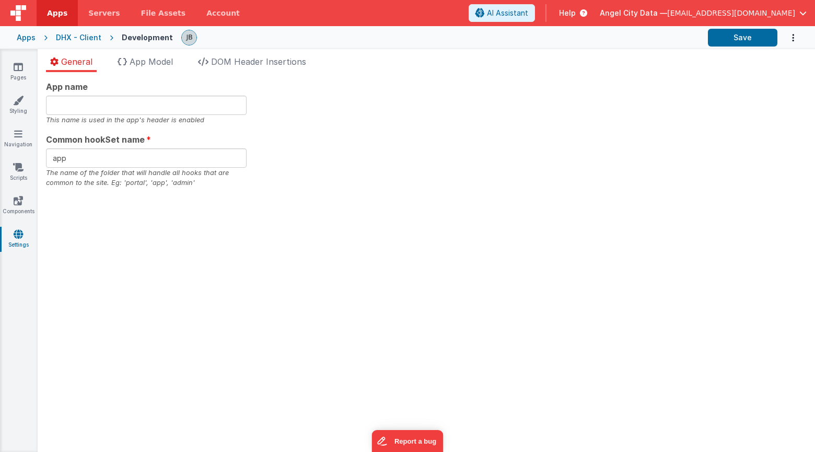
click at [167, 52] on body "Apps Servers File Assets Account Some FUTURE Slot AI Assistant Help Angel City …" at bounding box center [407, 226] width 815 height 452
click at [161, 64] on span "App Model" at bounding box center [151, 61] width 43 height 10
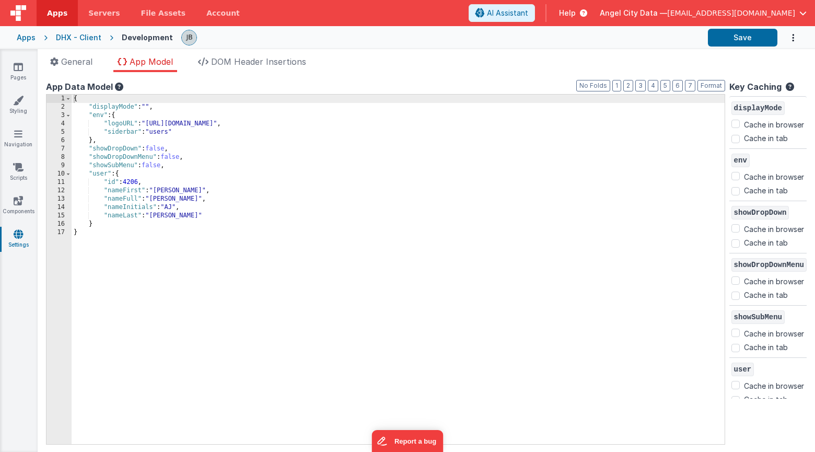
click at [88, 37] on div "DHX - Client" at bounding box center [78, 37] width 45 height 10
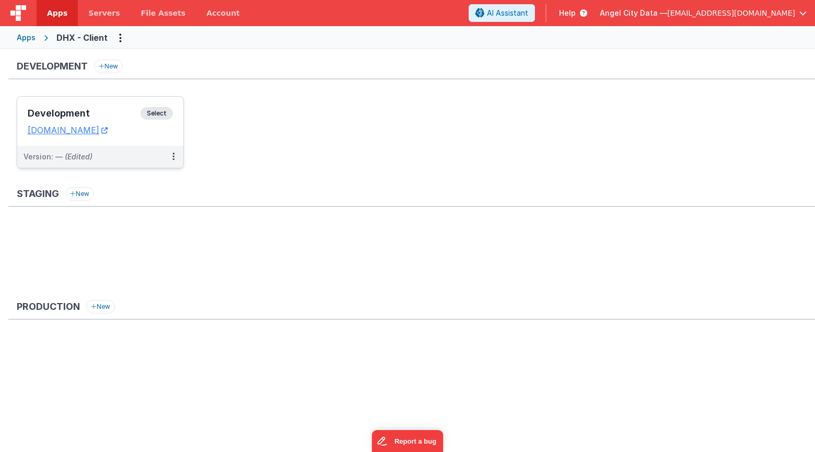
click at [113, 102] on div "Development Select URLs dhxclient.fmbetterforms.com" at bounding box center [100, 121] width 166 height 49
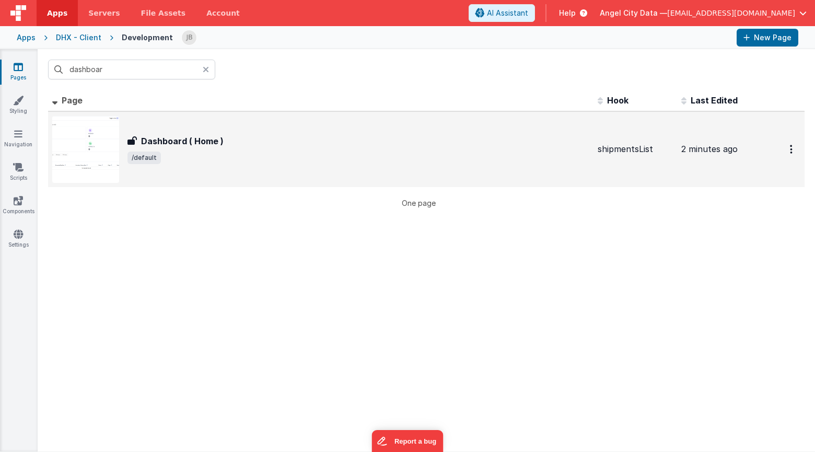
click at [151, 137] on h3 "Dashboard ( Home )" at bounding box center [182, 141] width 83 height 13
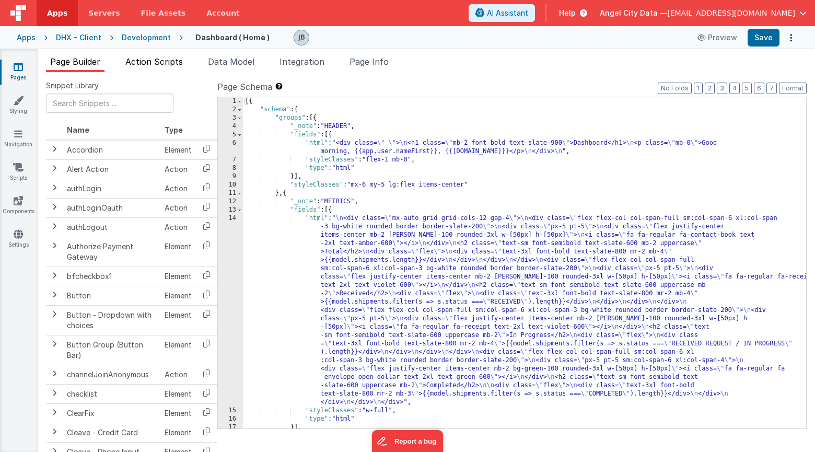
click at [146, 65] on span "Action Scripts" at bounding box center [153, 61] width 57 height 10
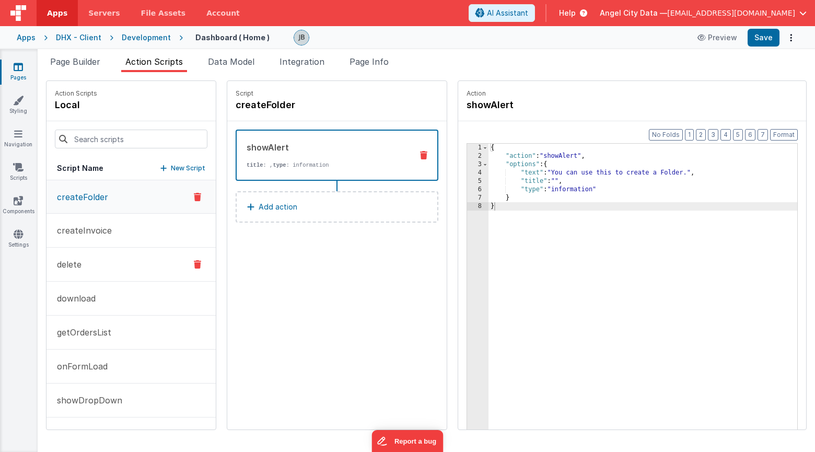
scroll to position [30, 0]
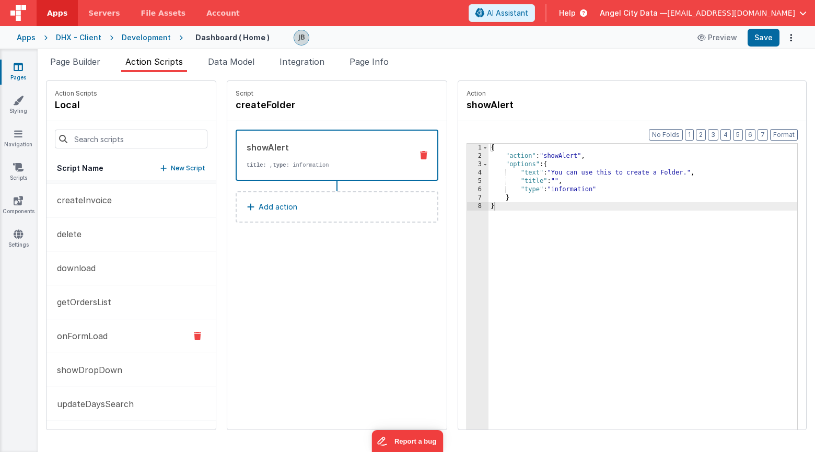
click at [106, 332] on p "onFormLoad" at bounding box center [79, 336] width 57 height 13
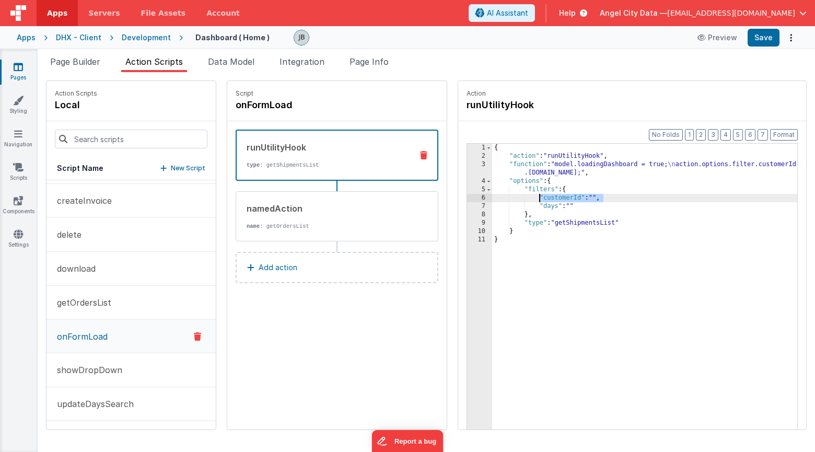
drag, startPoint x: 576, startPoint y: 198, endPoint x: 508, endPoint y: 199, distance: 67.9
click at [508, 199] on div "{ "action" : "runUtilityHook" , "function" : "model.loadingDashboard = true; \n…" at bounding box center [660, 311] width 336 height 335
click at [760, 38] on button "Save" at bounding box center [764, 38] width 32 height 18
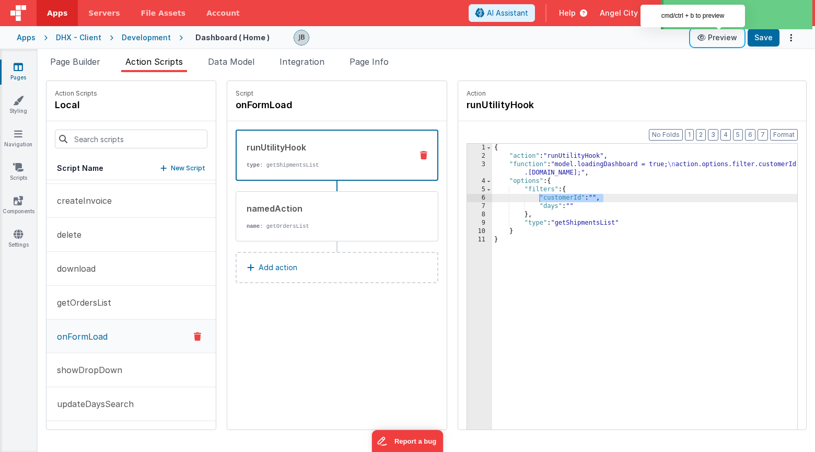
click at [711, 38] on button "Preview" at bounding box center [717, 37] width 52 height 17
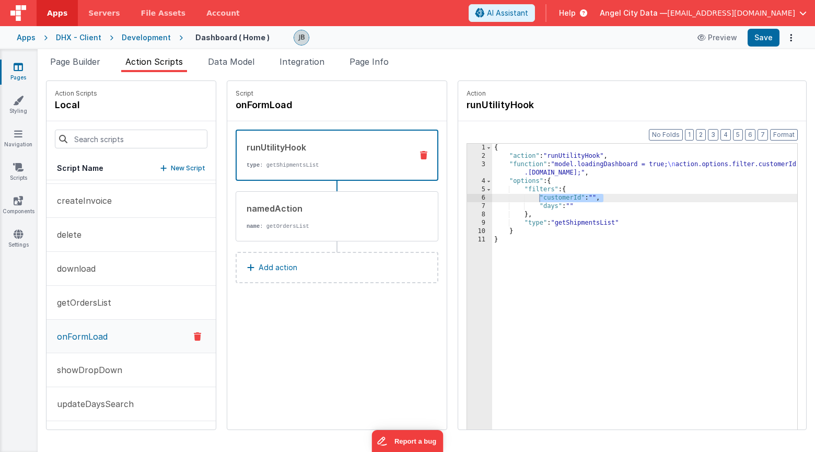
click at [582, 196] on div "{ "action" : "runUtilityHook" , "function" : "model.loadingDashboard = true; \n…" at bounding box center [660, 311] width 336 height 335
drag, startPoint x: 582, startPoint y: 196, endPoint x: 514, endPoint y: 196, distance: 67.9
click at [514, 196] on div "{ "action" : "runUtilityHook" , "function" : "model.loadingDashboard = true; \n…" at bounding box center [660, 311] width 336 height 335
drag, startPoint x: 503, startPoint y: 198, endPoint x: 552, endPoint y: 206, distance: 49.7
click at [552, 206] on div "{ "action" : "runUtilityHook" , "function" : "model.loadingDashboard = true; \n…" at bounding box center [660, 311] width 336 height 335
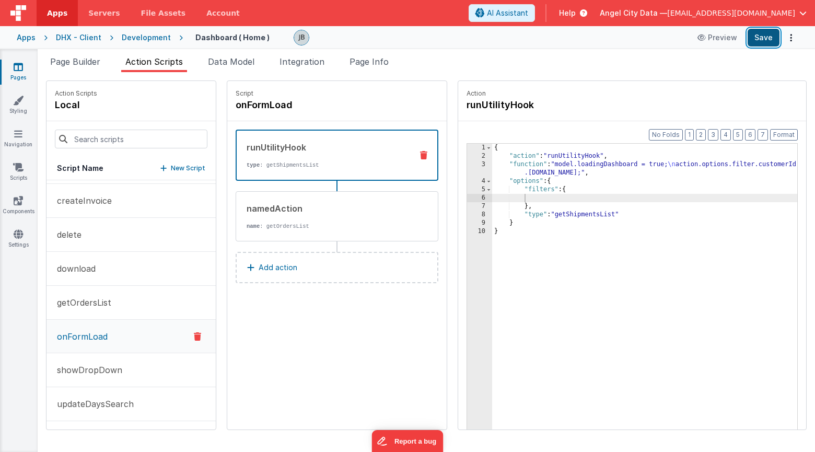
click at [763, 41] on button "Save" at bounding box center [764, 38] width 32 height 18
click at [507, 204] on div "{ "action" : "runUtilityHook" , "function" : "model.loadingDashboard = true; \n…" at bounding box center [660, 311] width 336 height 335
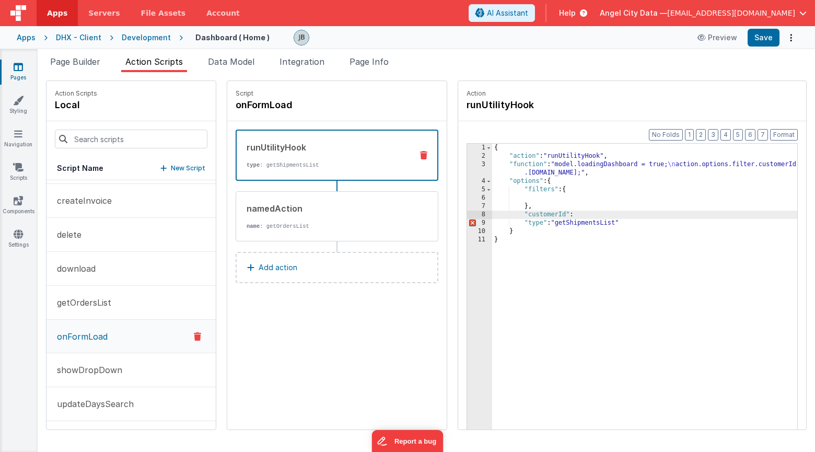
click at [467, 165] on div "3" at bounding box center [479, 168] width 25 height 17
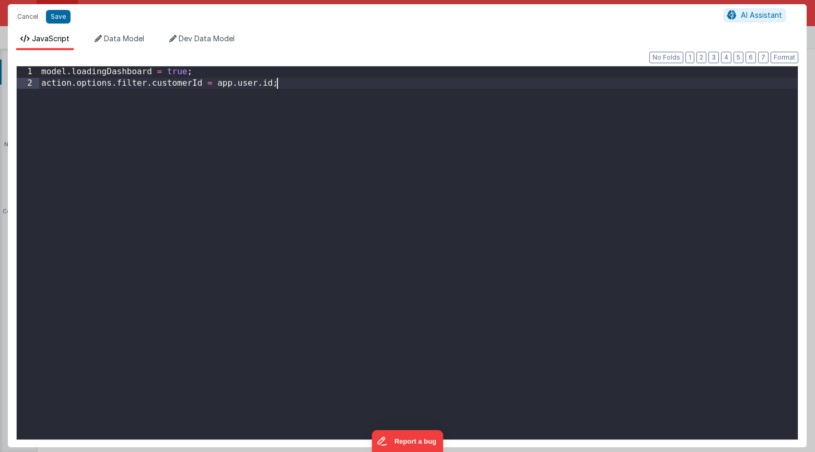
click at [453, 165] on div "model . loadingDashboard = true ; action . options . filter . customerId = app …" at bounding box center [418, 263] width 759 height 395
click at [265, 113] on div "model . loadingDashboard = true ; action . options . filter . customerId = app …" at bounding box center [418, 263] width 759 height 395
drag, startPoint x: 146, startPoint y: 84, endPoint x: 116, endPoint y: 83, distance: 29.8
click at [116, 83] on div "model . loadingDashboard = true ; action . options . filter . customerId = app …" at bounding box center [418, 263] width 759 height 395
click at [54, 22] on button "Save" at bounding box center [58, 17] width 25 height 14
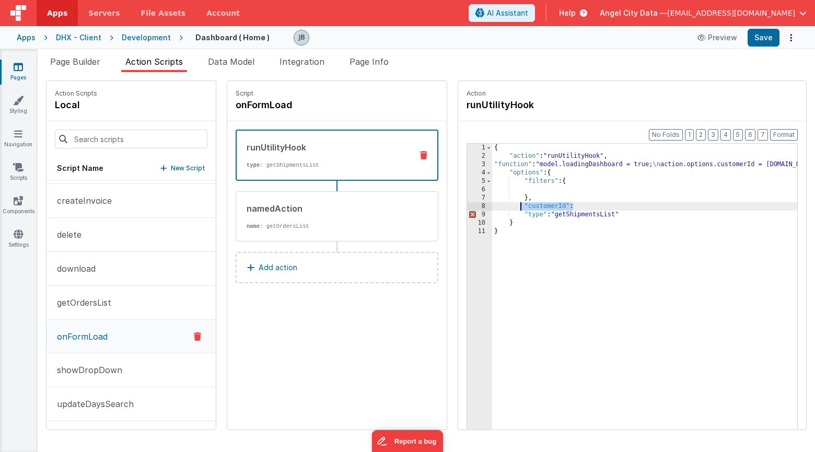
drag, startPoint x: 546, startPoint y: 206, endPoint x: 487, endPoint y: 206, distance: 58.5
click at [492, 206] on div "{ "action" : "runUtilityHook" , "function" : "model.loadingDashboard = true; \n…" at bounding box center [660, 311] width 336 height 335
click at [758, 48] on div "Apps DHX - Client Development Dashboard ( Home ) Preview Save" at bounding box center [407, 37] width 815 height 23
click at [760, 39] on button "Save" at bounding box center [764, 38] width 32 height 18
click at [116, 392] on button "updateDaysSearch" at bounding box center [130, 404] width 169 height 34
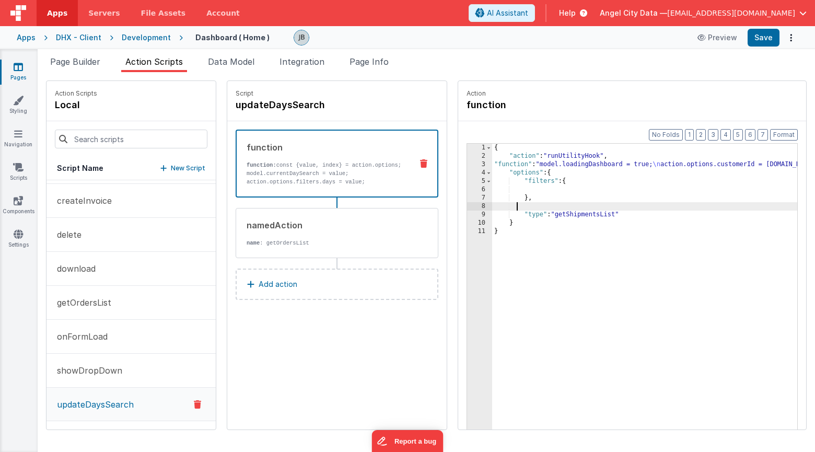
click at [467, 164] on div "3" at bounding box center [479, 164] width 25 height 8
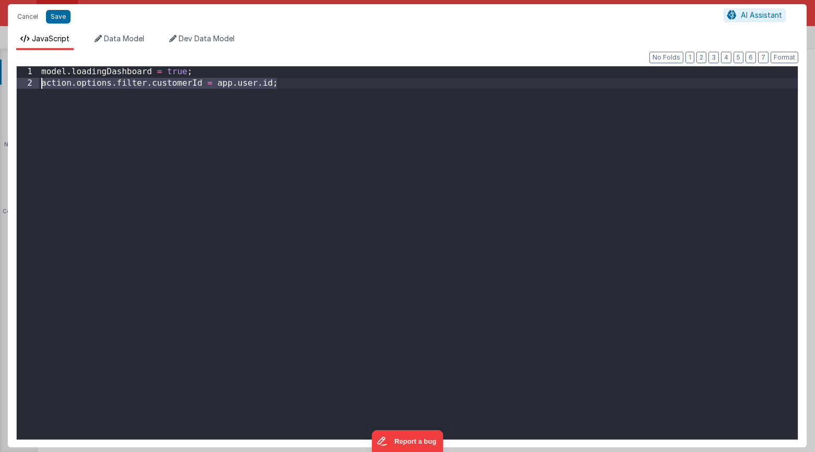
drag, startPoint x: 280, startPoint y: 99, endPoint x: 32, endPoint y: 84, distance: 248.6
click at [32, 84] on div "1 2 model . loadingDashboard = true ; action . options . filter . customerId = …" at bounding box center [407, 253] width 782 height 374
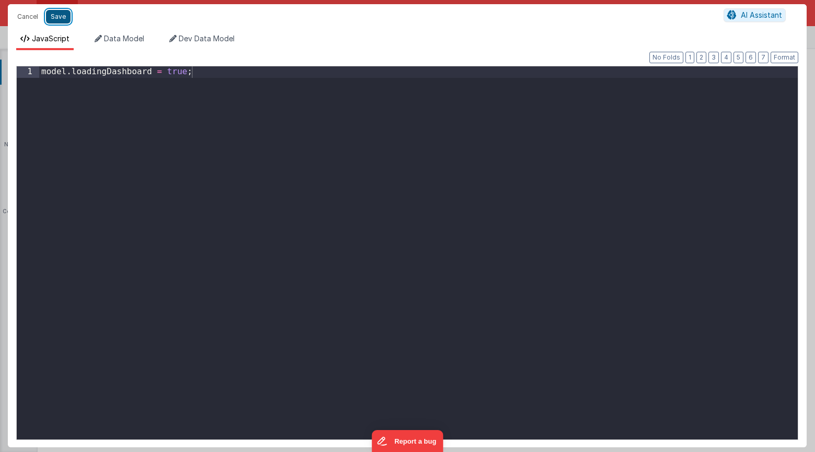
click at [53, 17] on button "Save" at bounding box center [58, 17] width 25 height 14
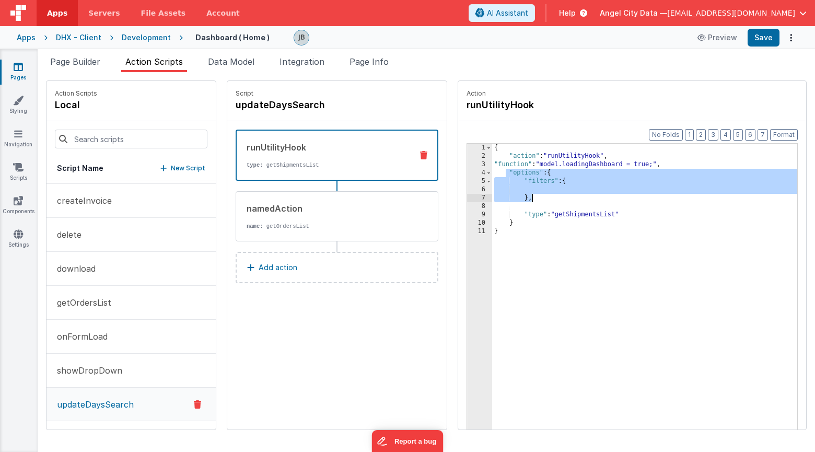
drag, startPoint x: 479, startPoint y: 175, endPoint x: 537, endPoint y: 198, distance: 62.6
click at [537, 198] on div "{ "action" : "runUtilityHook" , "function" : "model.loadingDashboard = true;" ,…" at bounding box center [660, 311] width 336 height 335
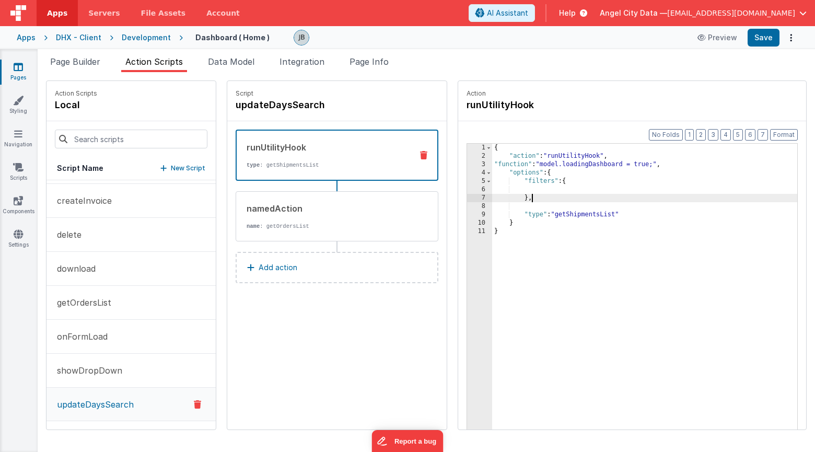
click at [302, 170] on div "runUtilityHook type : getShipmentsList" at bounding box center [337, 155] width 203 height 51
click at [467, 164] on div "3" at bounding box center [479, 164] width 25 height 8
click at [305, 168] on p "type : getShipmentsList" at bounding box center [325, 165] width 157 height 8
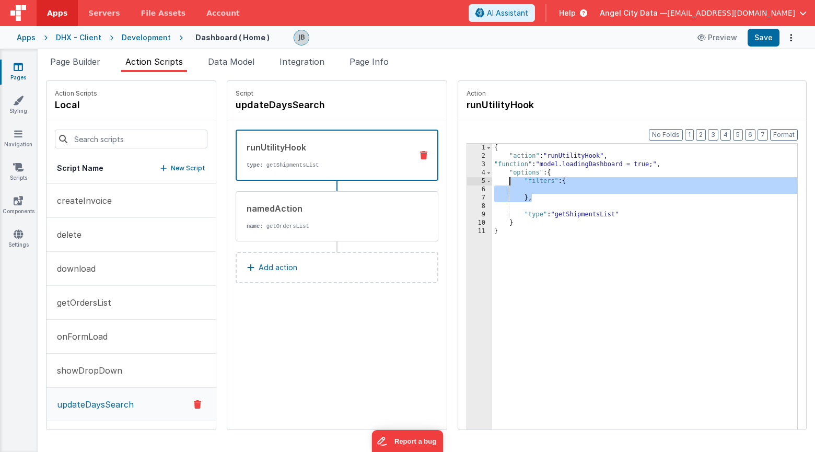
drag, startPoint x: 508, startPoint y: 199, endPoint x: 479, endPoint y: 182, distance: 34.0
click at [492, 182] on div "{ "action" : "runUtilityHook" , "function" : "model.loadingDashboard = true;" ,…" at bounding box center [660, 311] width 336 height 335
click at [492, 191] on div "{ "action" : "runUtilityHook" , "function" : "model.loadingDashboard = true;" ,…" at bounding box center [660, 311] width 336 height 335
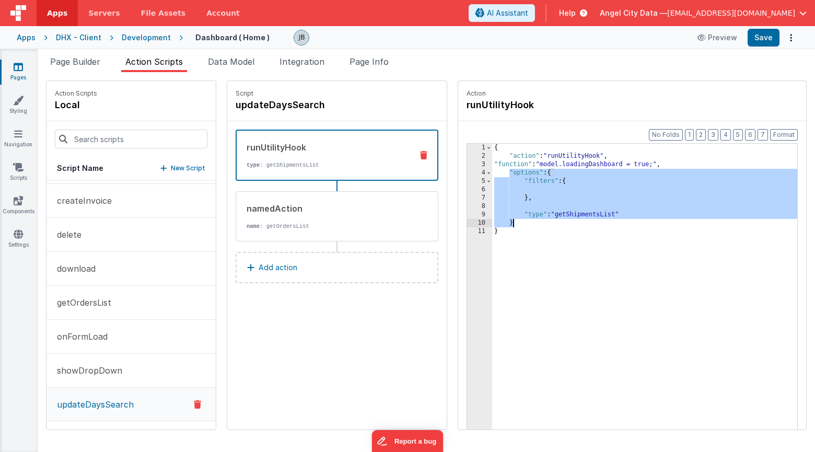
drag, startPoint x: 479, startPoint y: 175, endPoint x: 513, endPoint y: 220, distance: 56.7
click at [513, 220] on div "{ "action" : "runUtilityHook" , "function" : "model.loadingDashboard = true;" ,…" at bounding box center [660, 311] width 336 height 335
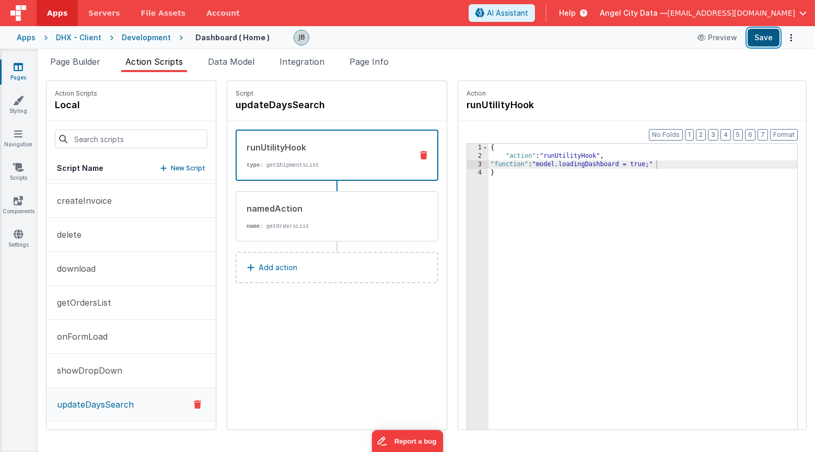
click at [763, 43] on button "Save" at bounding box center [764, 38] width 32 height 18
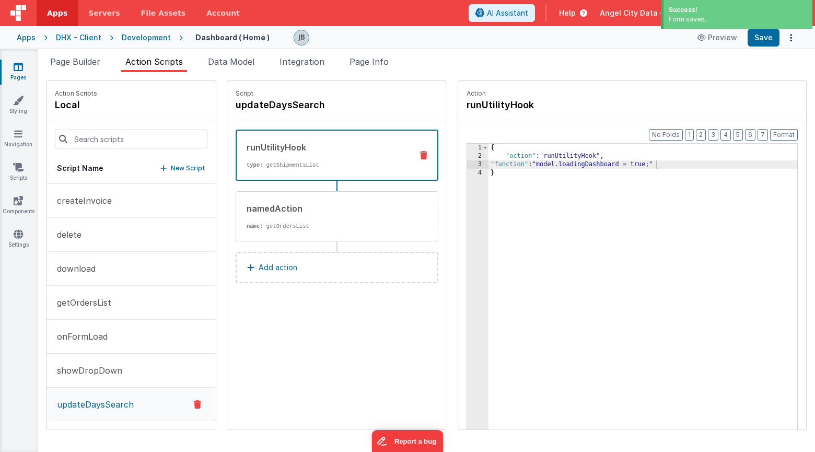
click at [308, 153] on div "runUtilityHook" at bounding box center [325, 147] width 157 height 13
click at [467, 164] on div "3" at bounding box center [477, 164] width 21 height 8
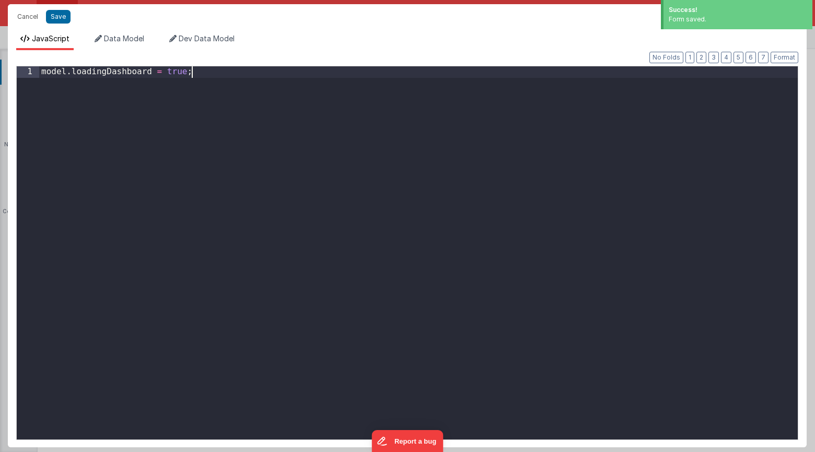
click at [351, 127] on div "model . loadingDashboard = true ;" at bounding box center [418, 263] width 759 height 395
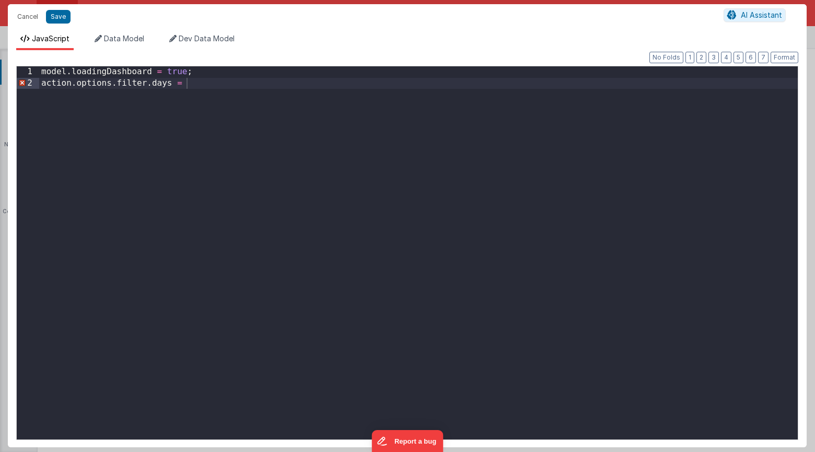
click at [69, 17] on div "Cancel Save" at bounding box center [368, 16] width 712 height 15
click at [63, 17] on button "Save" at bounding box center [58, 17] width 25 height 14
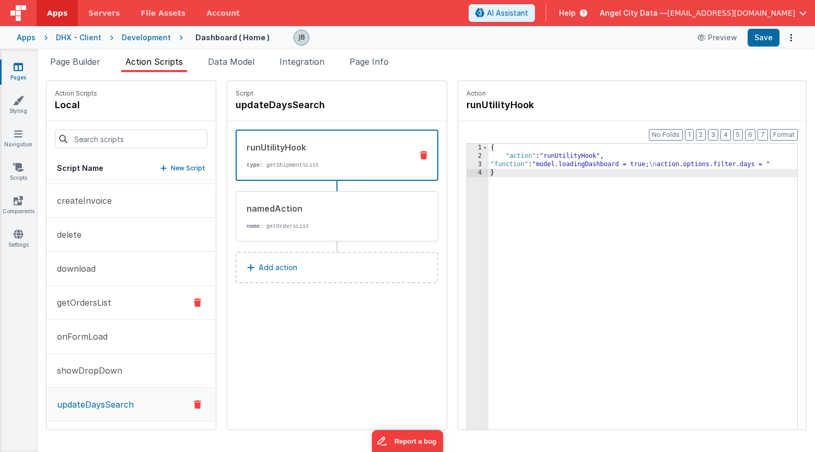
click at [99, 298] on p "getOrdersList" at bounding box center [81, 302] width 61 height 13
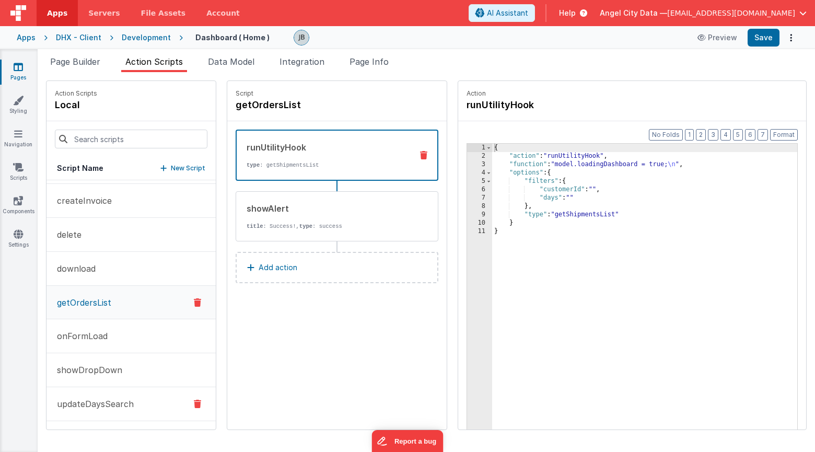
click at [118, 399] on p "updateDaysSearch" at bounding box center [92, 404] width 83 height 13
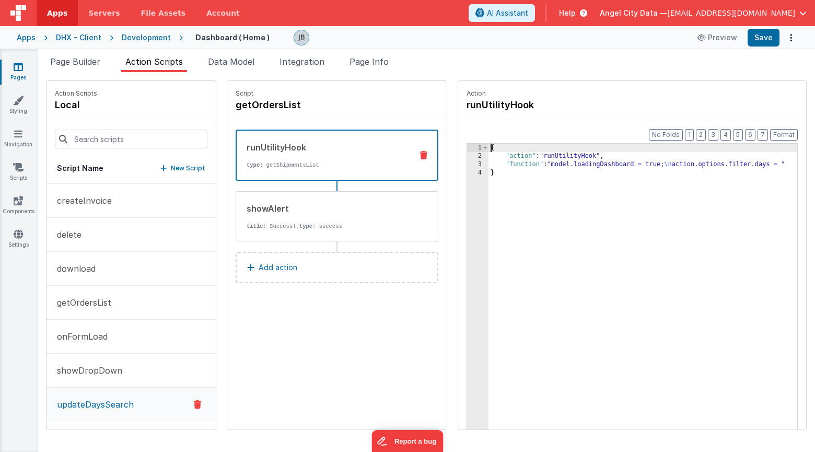
click at [467, 161] on div "3" at bounding box center [477, 164] width 21 height 8
click at [482, 147] on span at bounding box center [485, 148] width 6 height 8
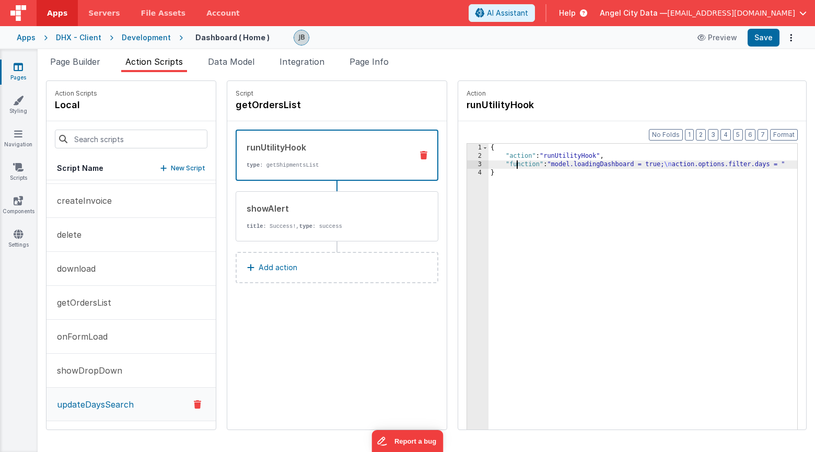
click at [488, 165] on div "{ "action" : "runUtilityHook" , "function" : "model.loadingDashboard = true; \n…" at bounding box center [658, 311] width 340 height 335
click at [467, 167] on div "3" at bounding box center [477, 164] width 21 height 8
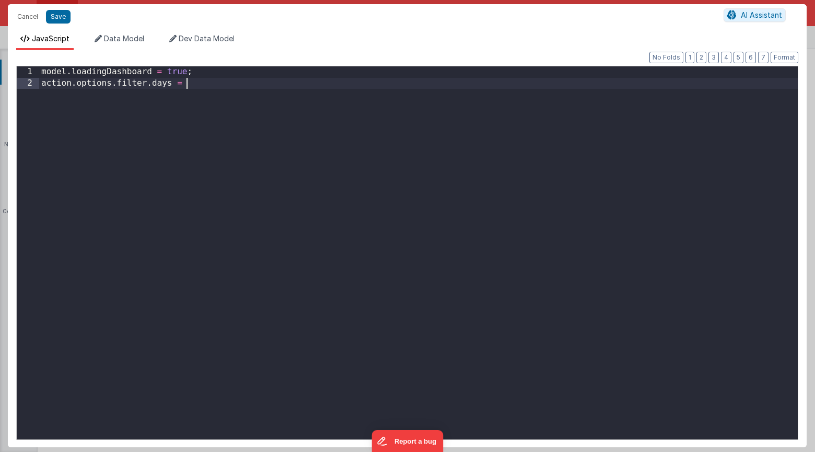
click at [382, 158] on div "model . loadingDashboard = true ; action . options . filter . days =" at bounding box center [418, 263] width 759 height 395
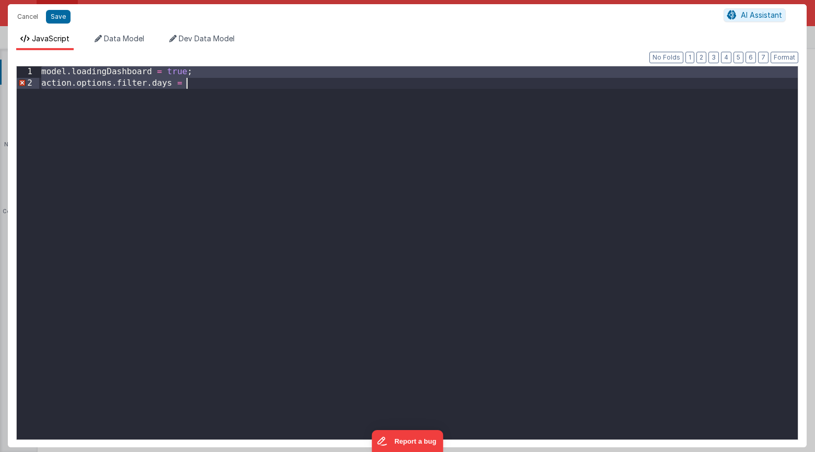
click at [374, 157] on div "model . loadingDashboard = true ; action . options . filter . days =" at bounding box center [418, 263] width 759 height 395
drag, startPoint x: 261, startPoint y: 146, endPoint x: 106, endPoint y: 40, distance: 187.8
click at [106, 40] on div "JavaScript Data Model Dev Data Model Format 7 6 5 4 3 2 1 No Folds 1 2 model . …" at bounding box center [407, 240] width 799 height 414
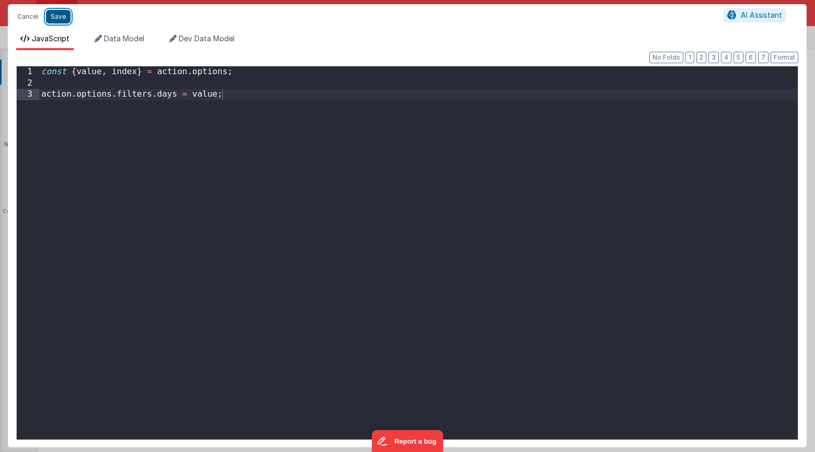
click at [52, 19] on button "Save" at bounding box center [58, 17] width 25 height 14
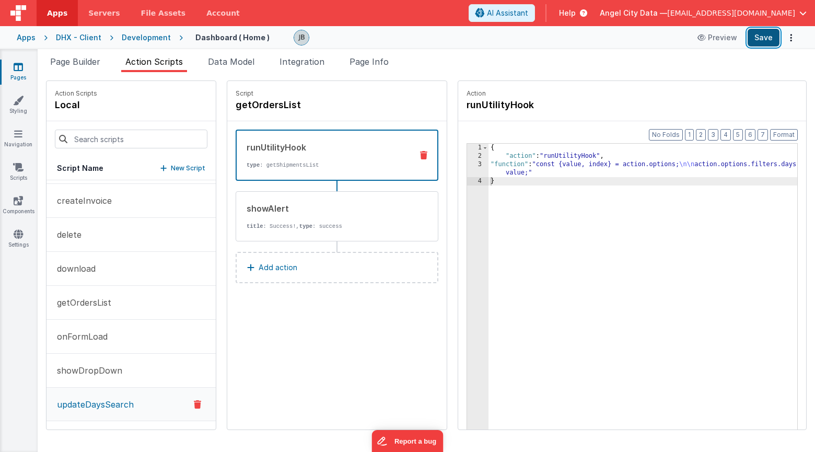
click at [771, 39] on button "Save" at bounding box center [764, 38] width 32 height 18
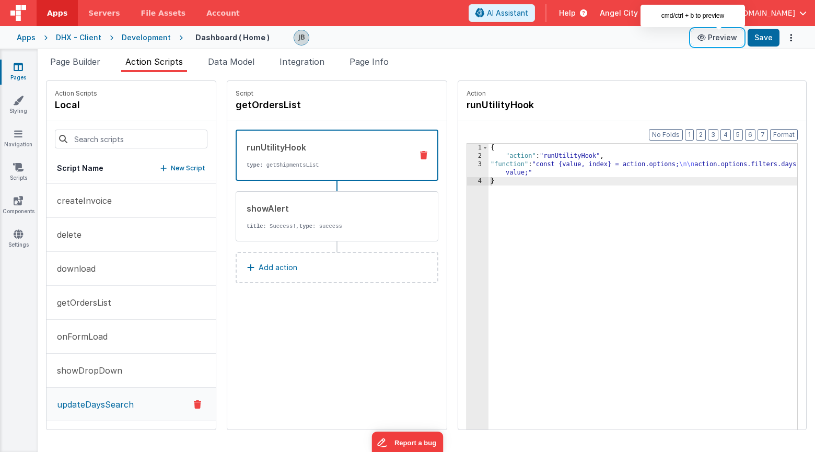
click at [708, 41] on button "Preview" at bounding box center [717, 37] width 52 height 17
click at [103, 304] on p "getOrdersList" at bounding box center [81, 302] width 61 height 13
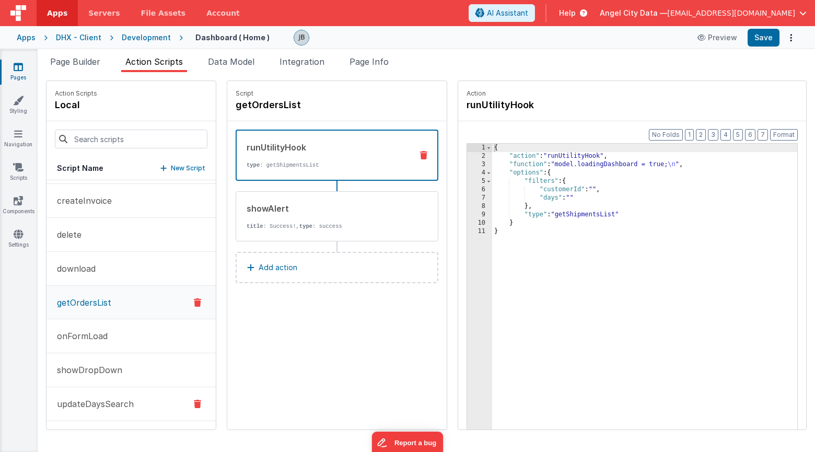
click at [75, 401] on p "updateDaysSearch" at bounding box center [92, 404] width 83 height 13
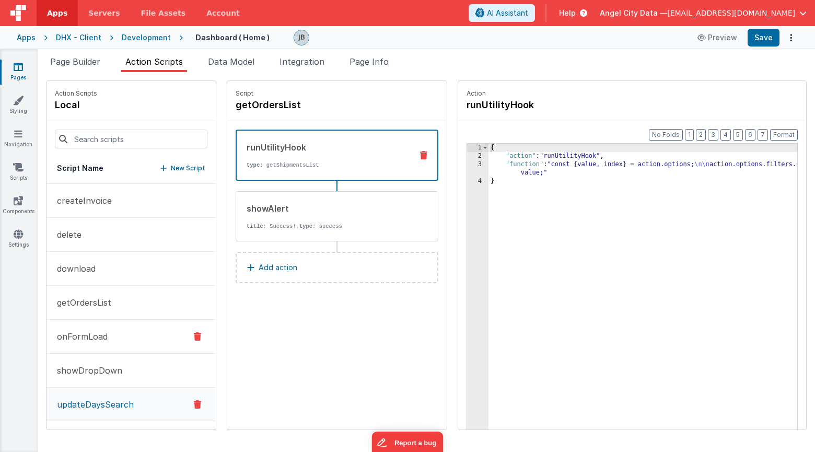
click at [76, 333] on p "onFormLoad" at bounding box center [79, 336] width 57 height 13
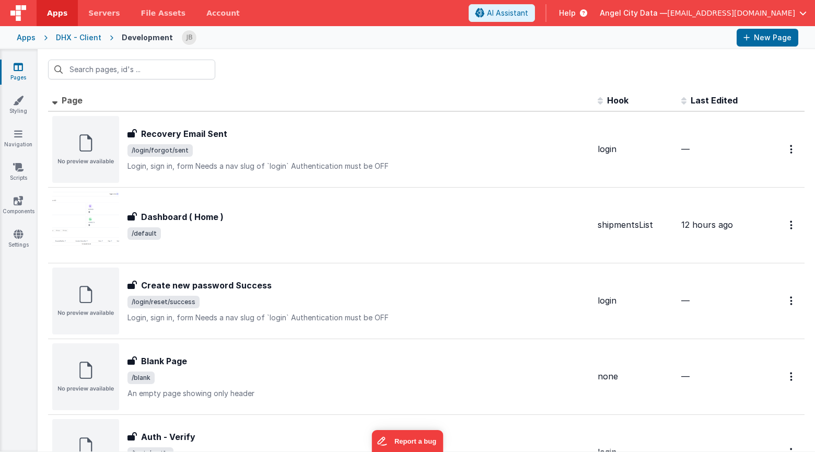
click at [31, 43] on div "Apps DHX - Client Development New Page" at bounding box center [407, 37] width 815 height 23
click at [31, 42] on div "Apps" at bounding box center [26, 37] width 19 height 10
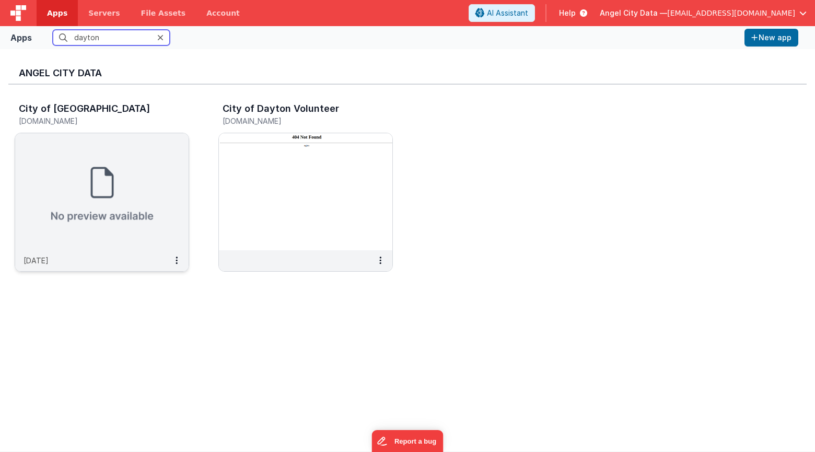
type input "dayton"
click at [88, 161] on img at bounding box center [101, 191] width 173 height 117
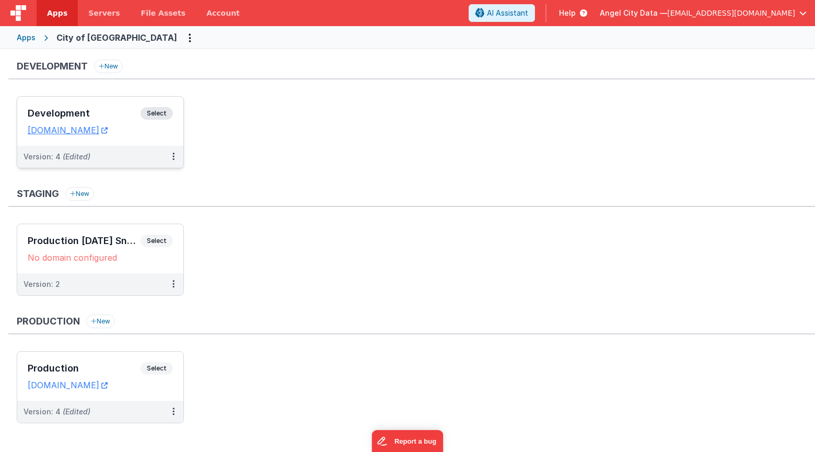
click at [115, 115] on h3 "Development" at bounding box center [84, 113] width 113 height 10
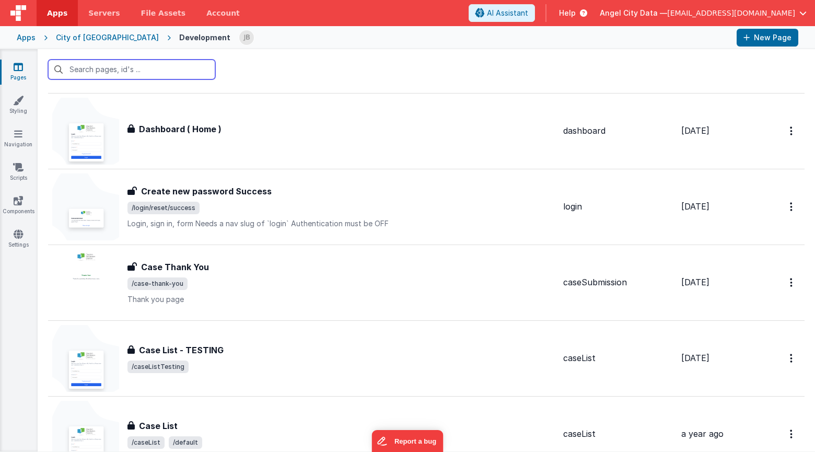
scroll to position [834, 0]
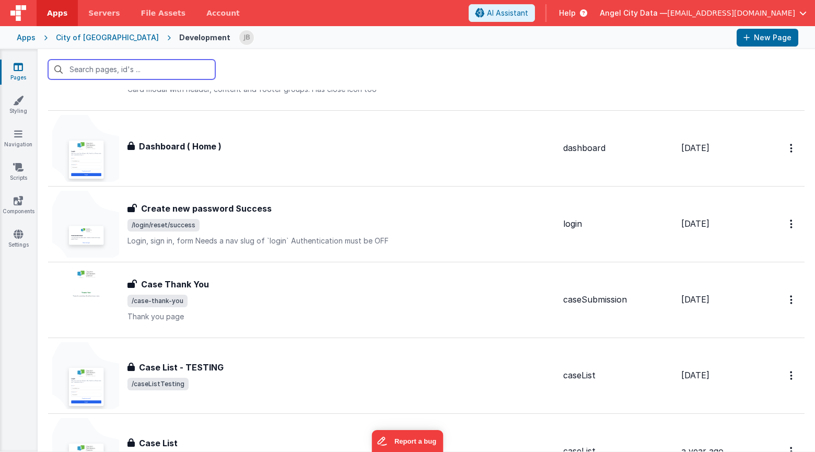
click at [121, 68] on input "text" at bounding box center [131, 70] width 167 height 20
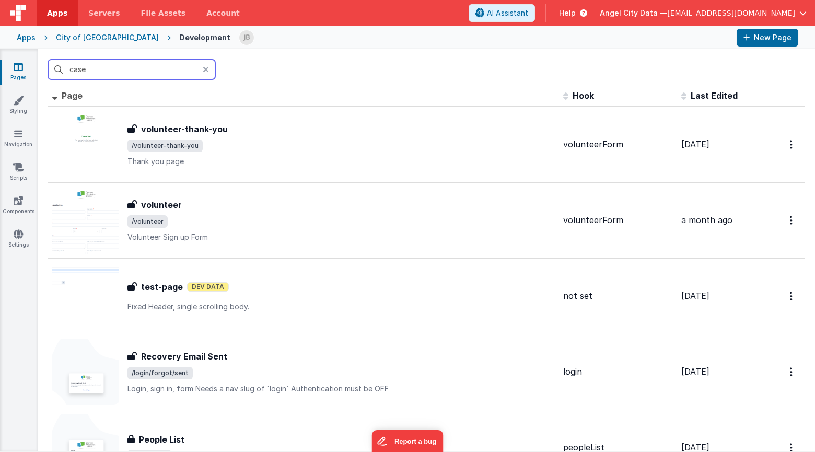
scroll to position [0, 0]
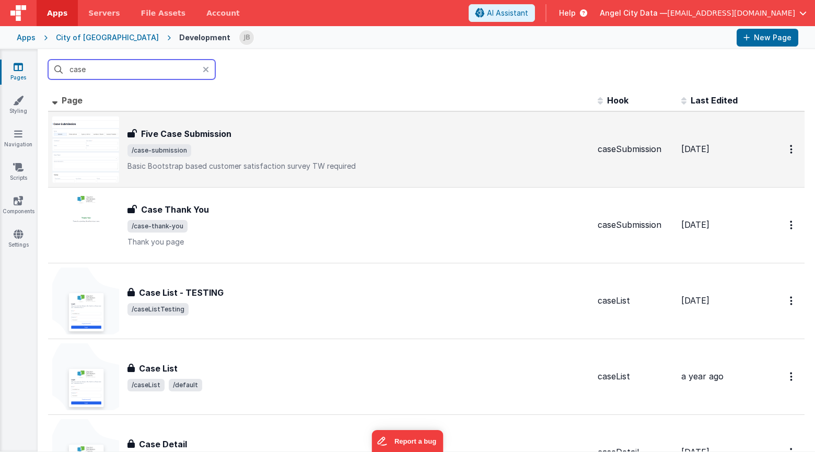
type input "case"
click at [152, 134] on h3 "Five Case Submission" at bounding box center [186, 133] width 90 height 13
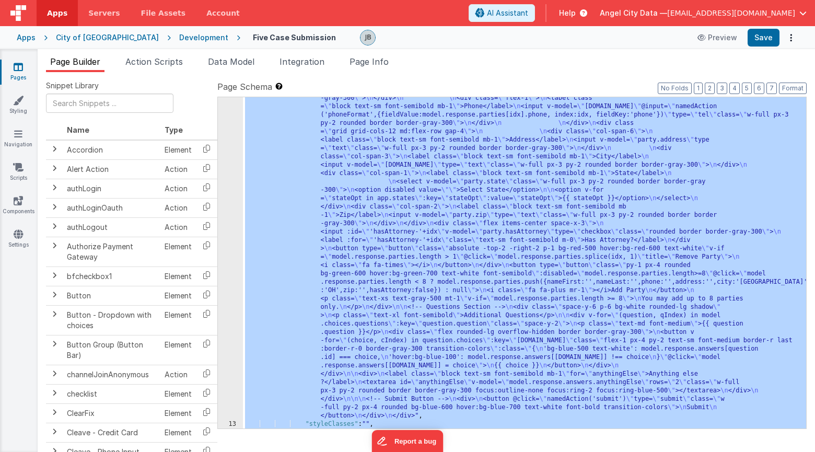
click at [232, 232] on div "12" at bounding box center [230, 52] width 25 height 736
click at [231, 208] on div "12" at bounding box center [230, 52] width 25 height 736
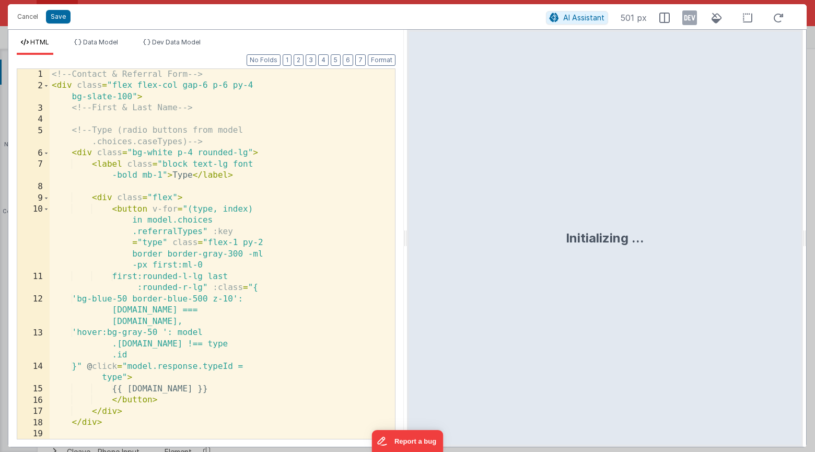
click at [250, 176] on div "<!-- Contact & Referral Form --> < div class = "flex flex-col gap-6 p-6 py-4 bg…" at bounding box center [222, 271] width 345 height 404
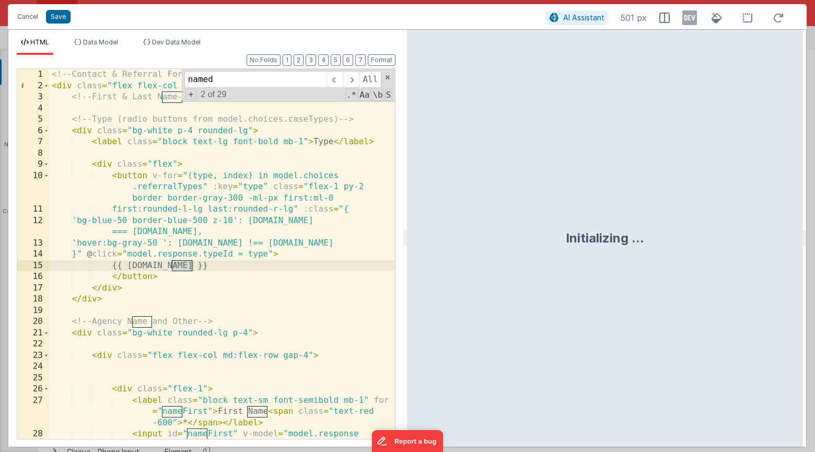
scroll to position [444, 0]
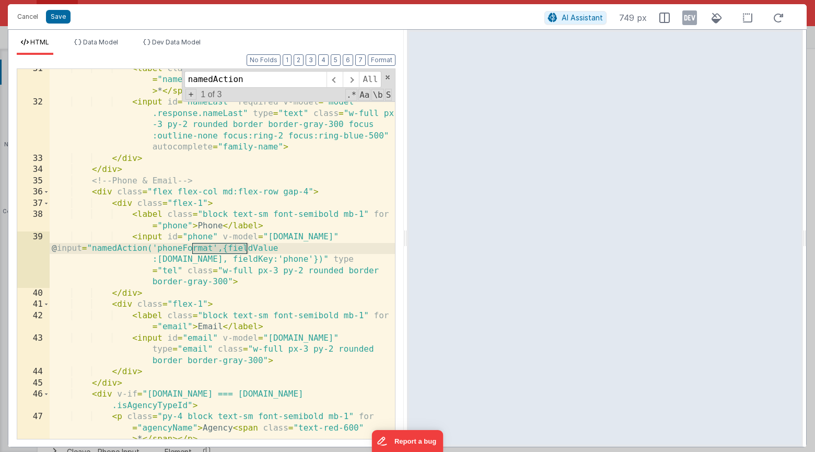
type input "namedAction"
click at [275, 248] on div "< label class = "block text-sm font-semibold mb-1" for = "nameLast" > Last Name…" at bounding box center [222, 281] width 345 height 437
click at [21, 14] on button "Cancel" at bounding box center [27, 16] width 31 height 15
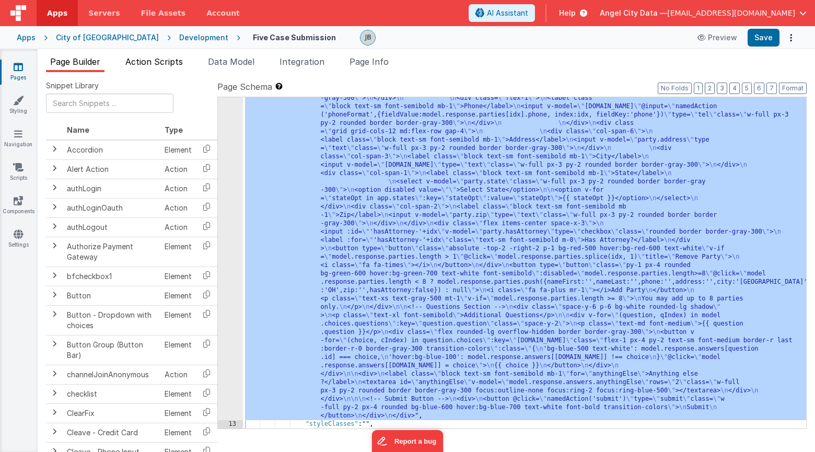
click at [146, 65] on span "Action Scripts" at bounding box center [153, 61] width 57 height 10
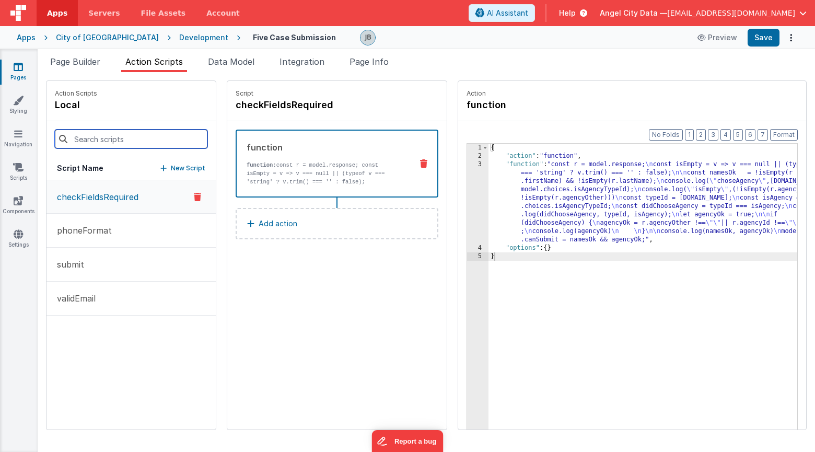
click at [107, 134] on input at bounding box center [131, 139] width 153 height 19
click at [83, 218] on button "phoneFormat" at bounding box center [130, 231] width 169 height 34
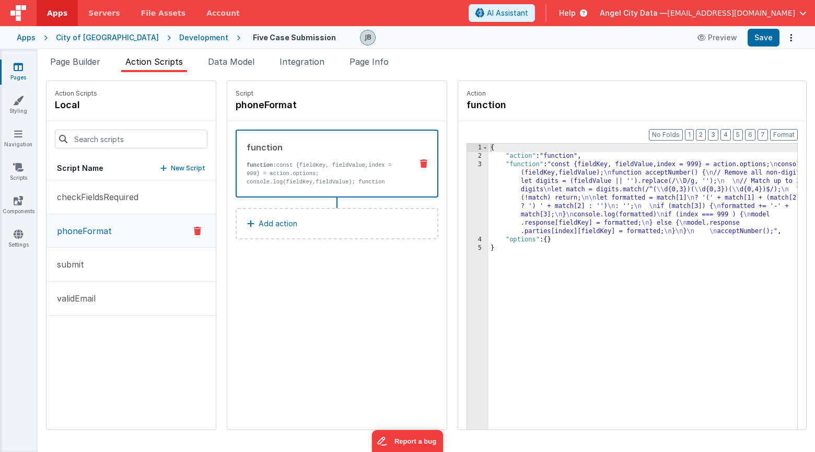
click at [237, 156] on div "function function: const {fieldKey, fieldValue,index = 999} = action.options; c…" at bounding box center [320, 163] width 167 height 45
click at [247, 165] on strong "function:" at bounding box center [262, 165] width 30 height 6
click at [467, 182] on div "3" at bounding box center [477, 197] width 21 height 75
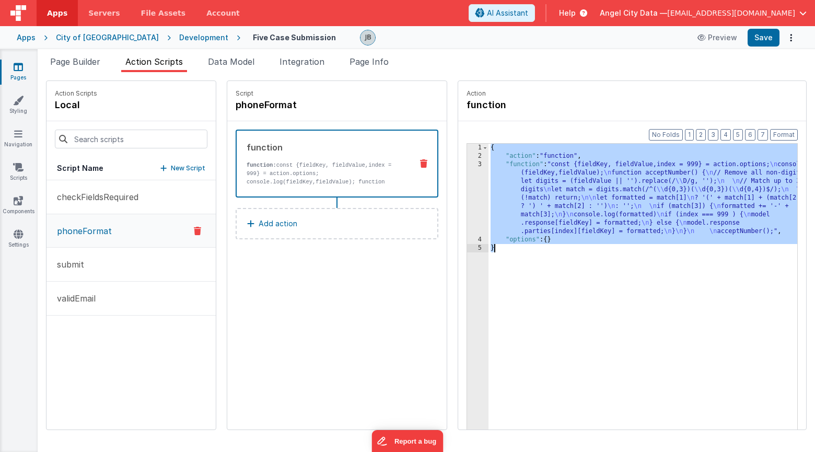
click at [467, 182] on div "3" at bounding box center [477, 197] width 21 height 75
click at [467, 181] on div "3" at bounding box center [477, 197] width 21 height 75
